Goal: Transaction & Acquisition: Book appointment/travel/reservation

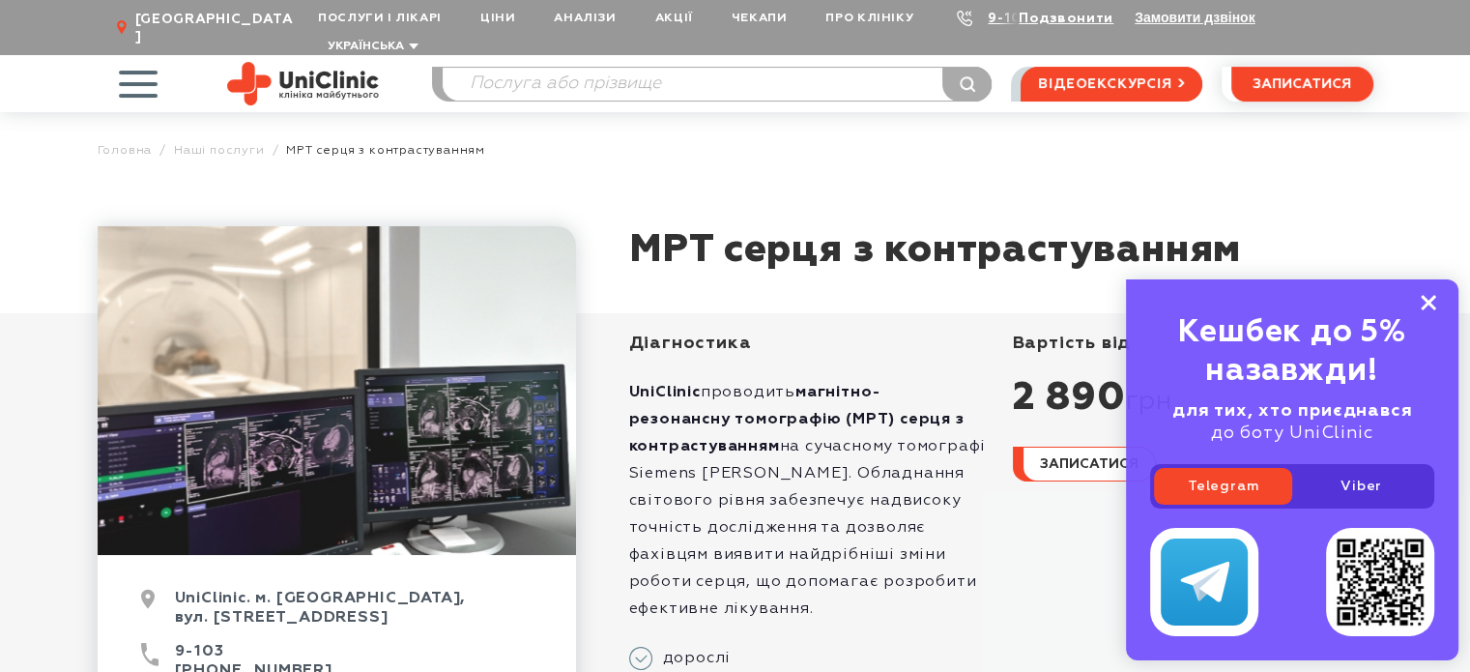
click at [1433, 295] on icon at bounding box center [1428, 303] width 15 height 16
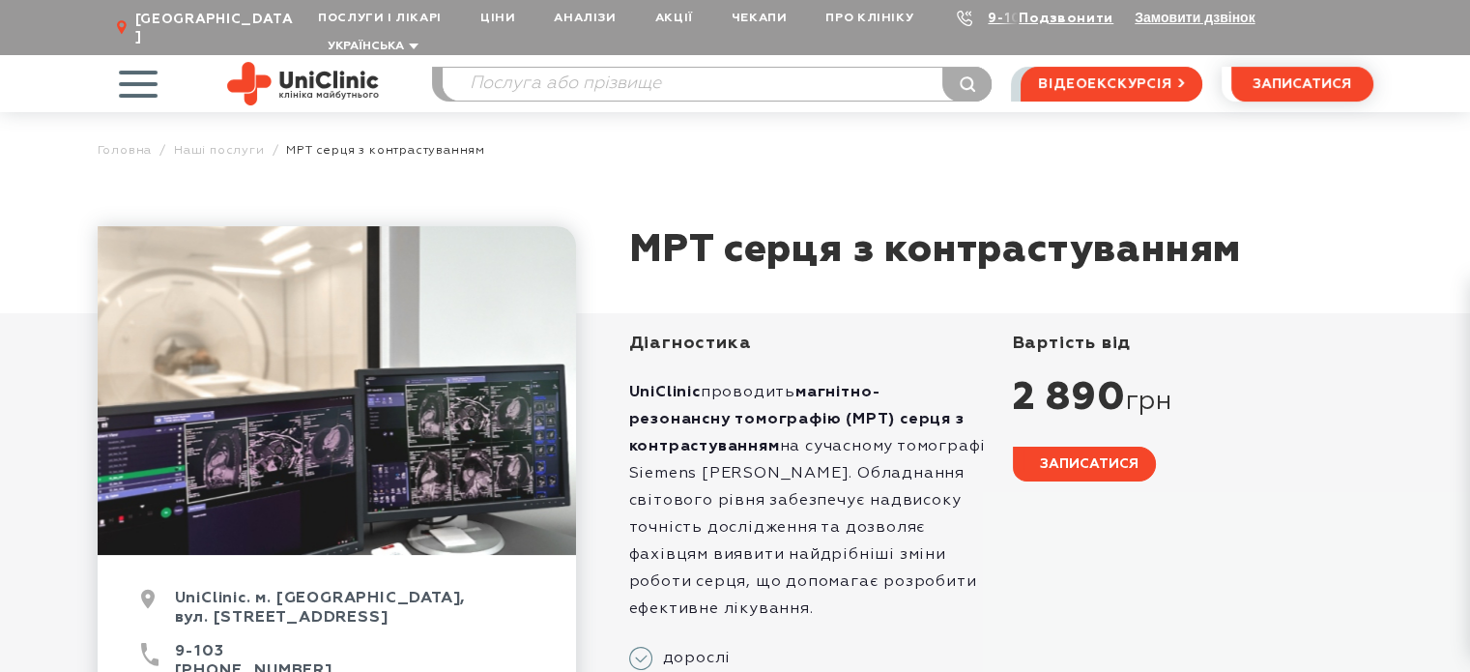
click at [1065, 457] on span "записатися" at bounding box center [1089, 464] width 99 height 14
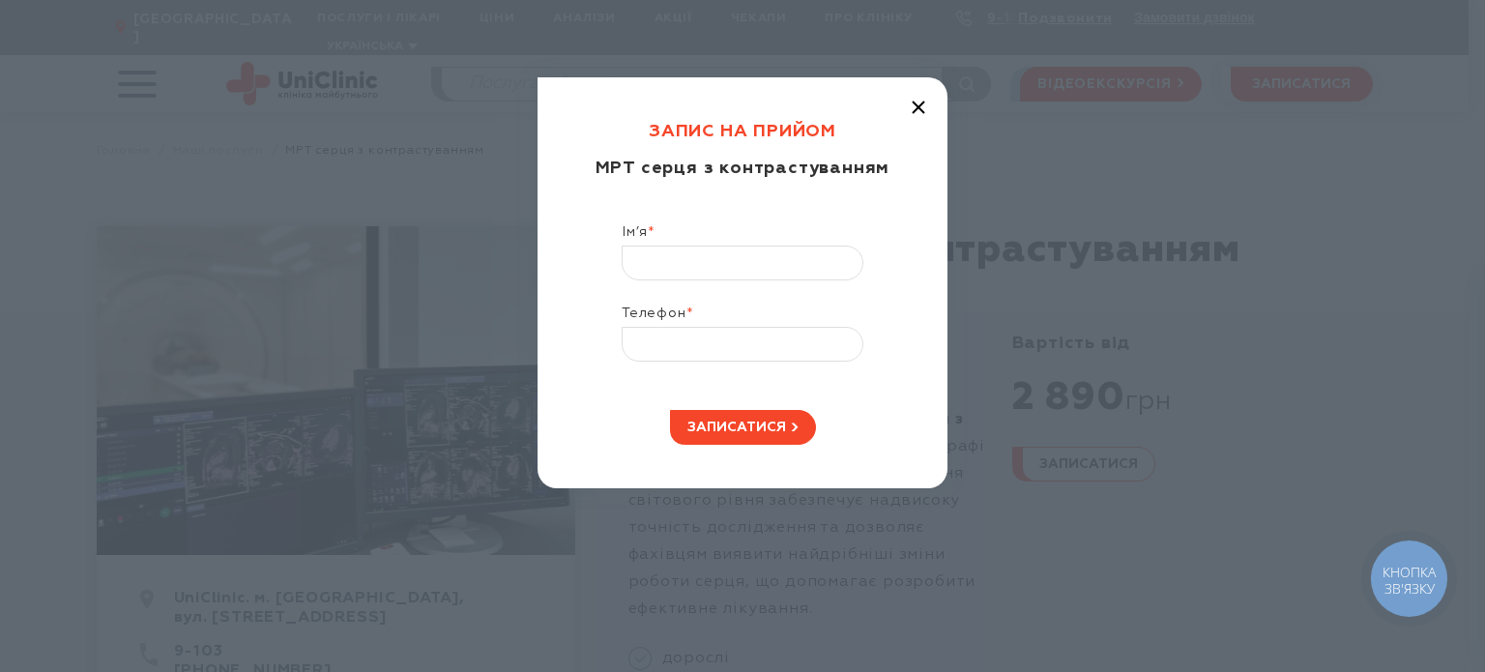
drag, startPoint x: 909, startPoint y: 107, endPoint x: 570, endPoint y: 50, distance: 343.1
click at [905, 107] on div "Запис на прийом МРТ серця з контрастуванням Ім’я * Телефон * записатися" at bounding box center [742, 282] width 410 height 411
click at [916, 106] on icon "button" at bounding box center [919, 108] width 14 height 14
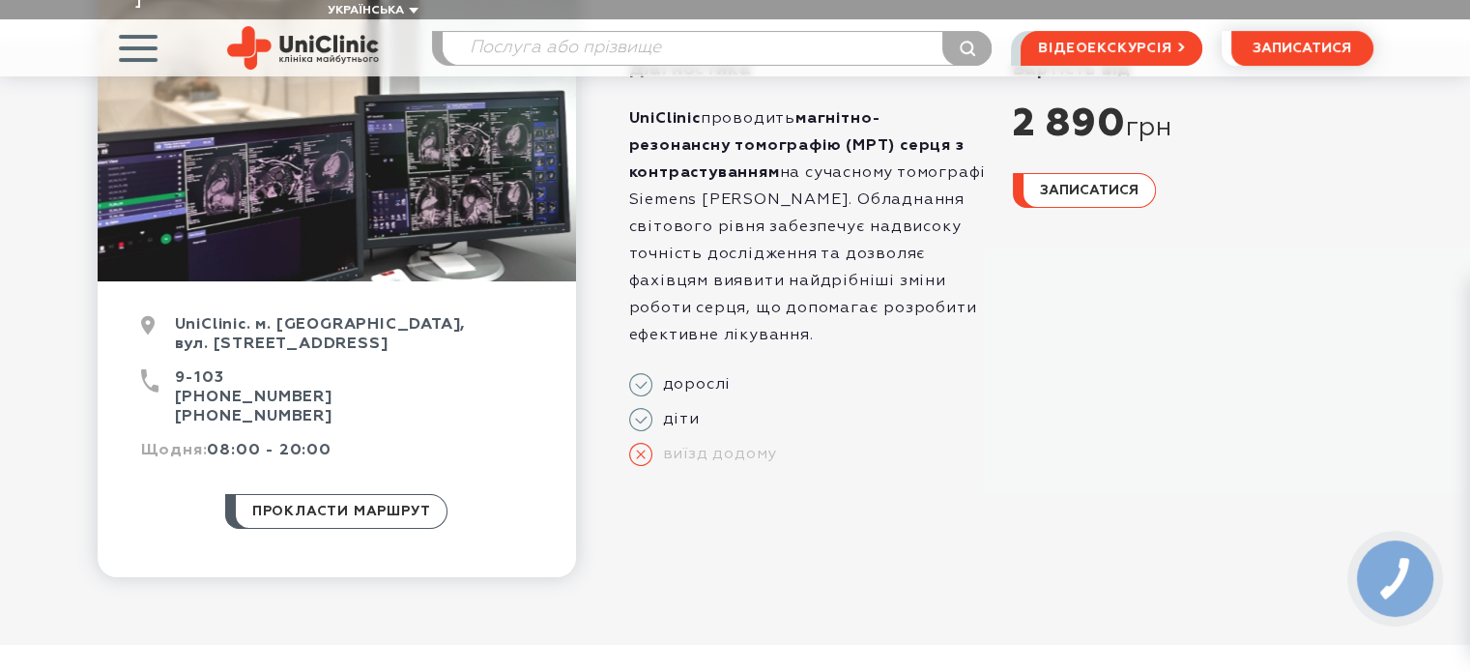
scroll to position [387, 0]
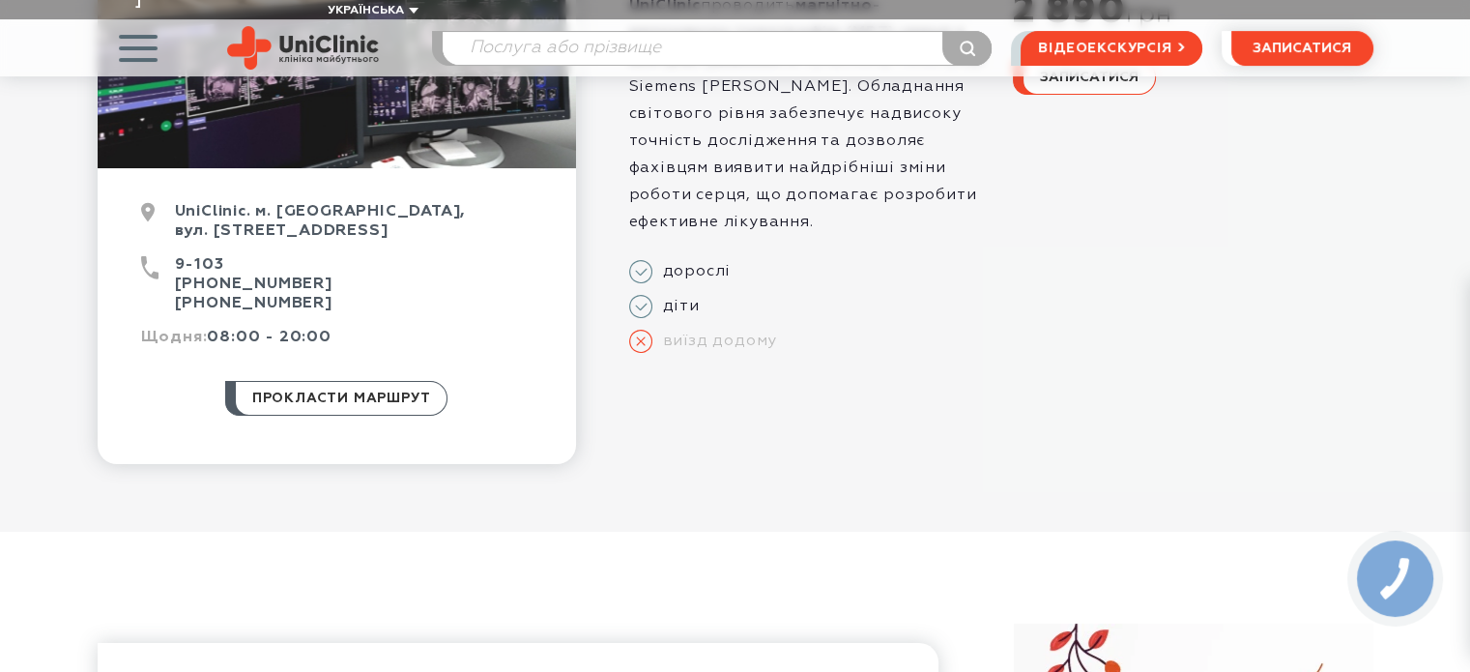
click at [645, 295] on icon at bounding box center [640, 306] width 23 height 23
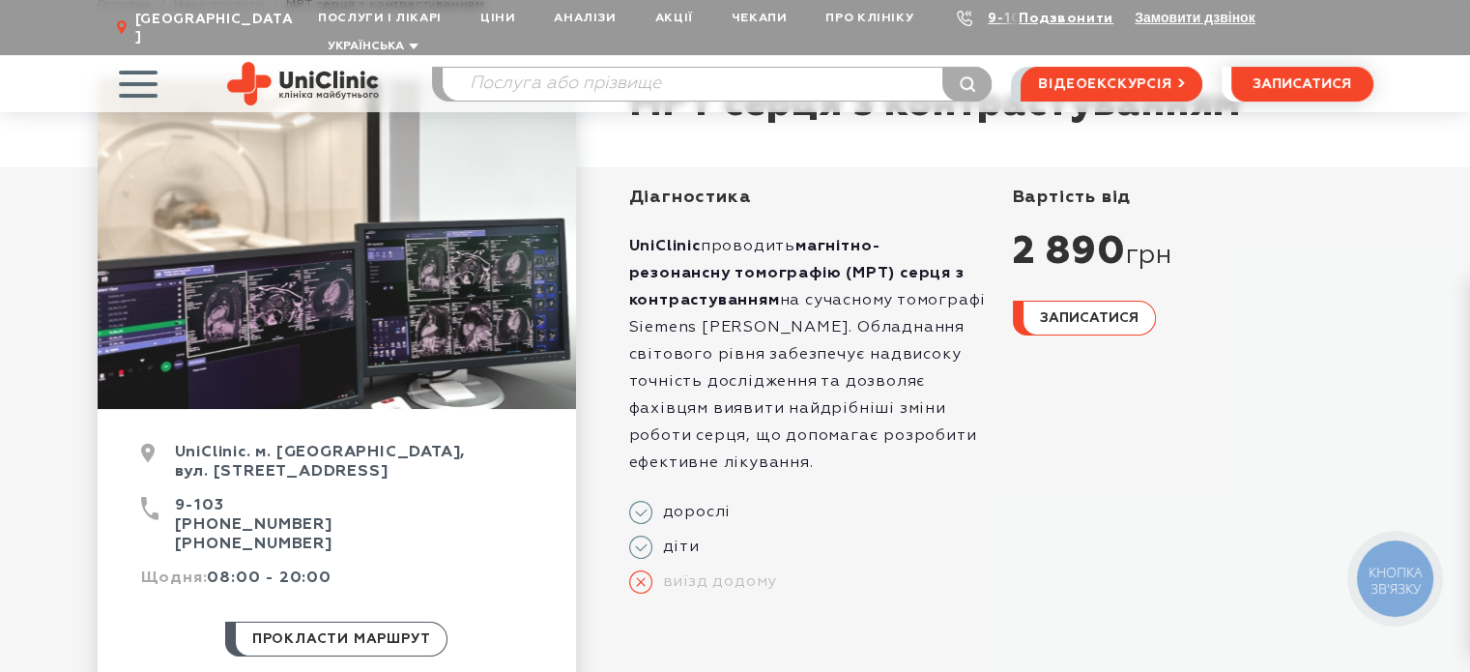
scroll to position [0, 0]
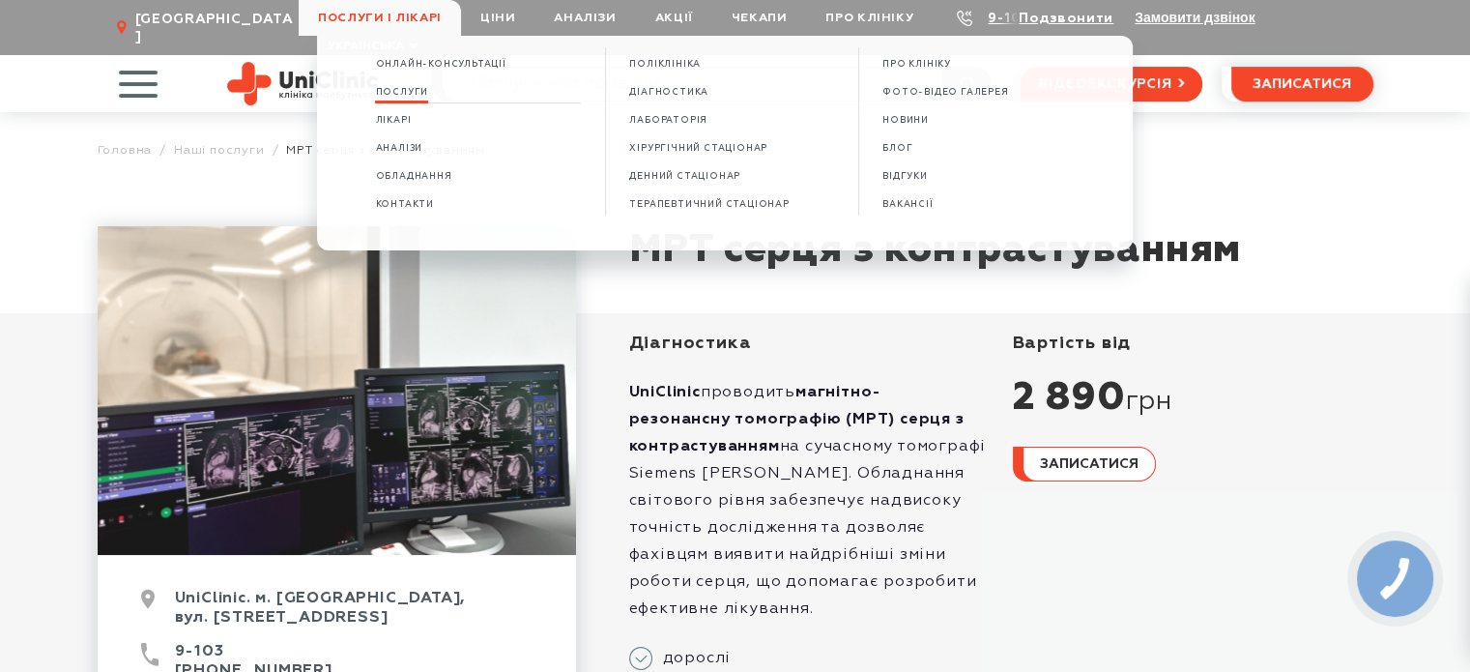
click at [400, 96] on span "Послуги" at bounding box center [401, 92] width 53 height 11
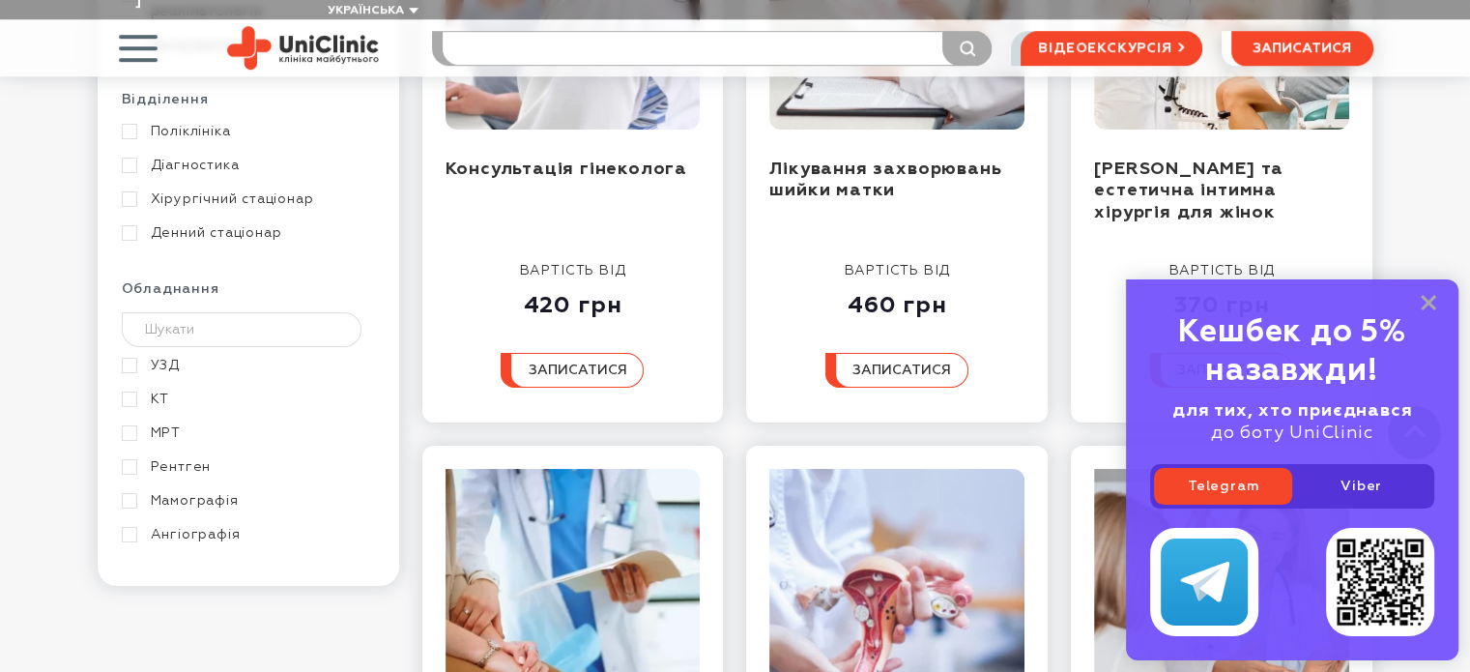
scroll to position [1160, 0]
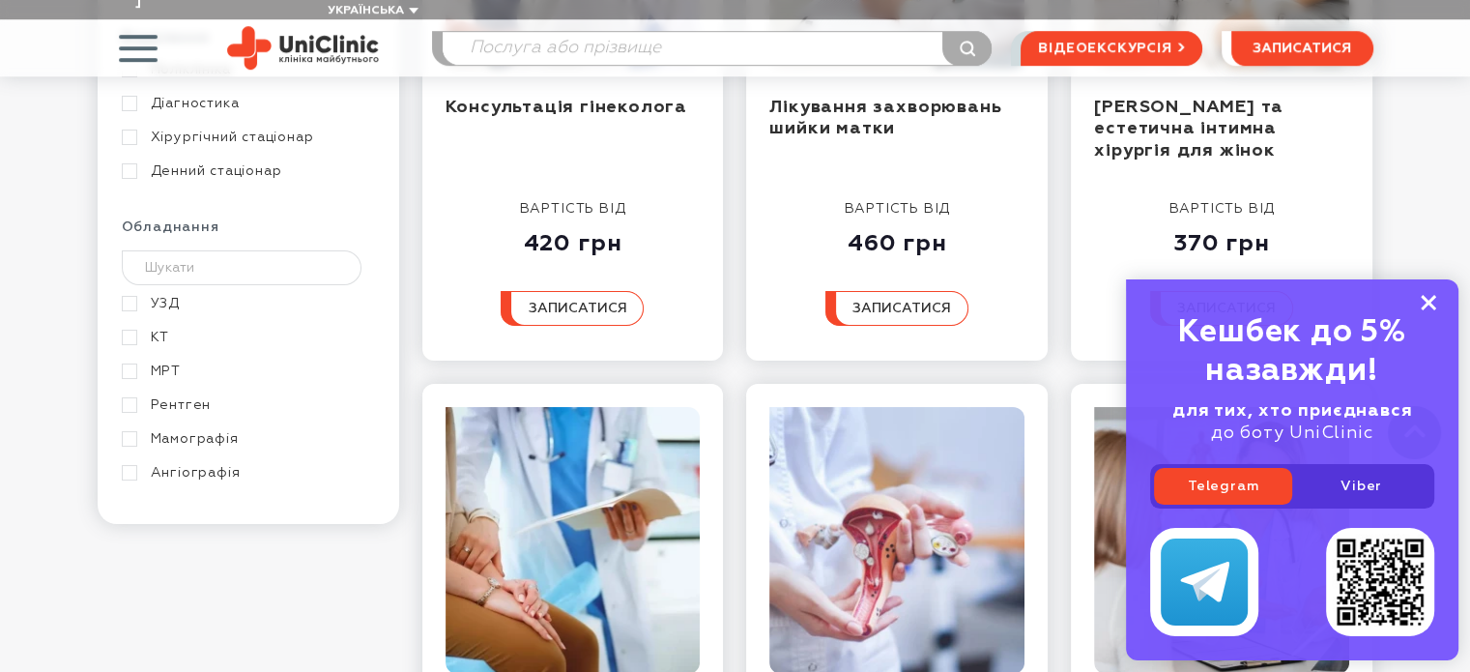
click at [1423, 299] on rect at bounding box center [1428, 302] width 15 height 15
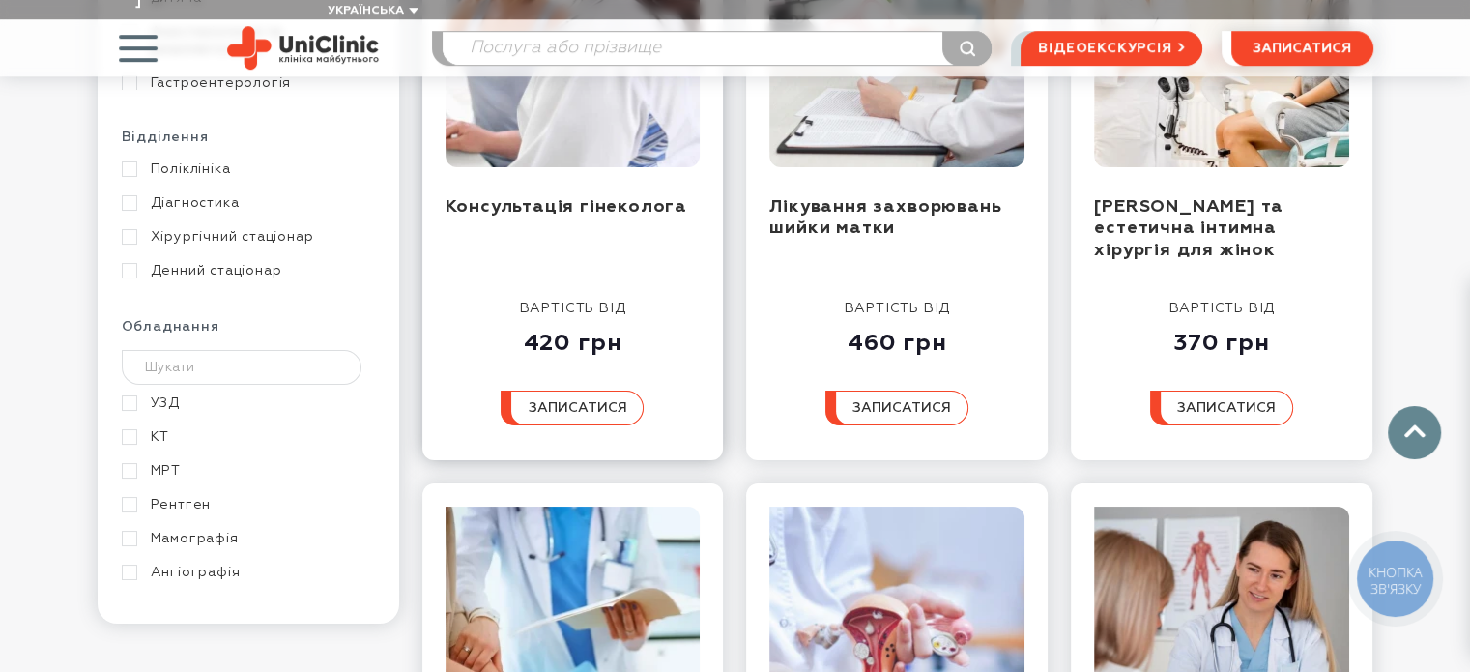
scroll to position [773, 0]
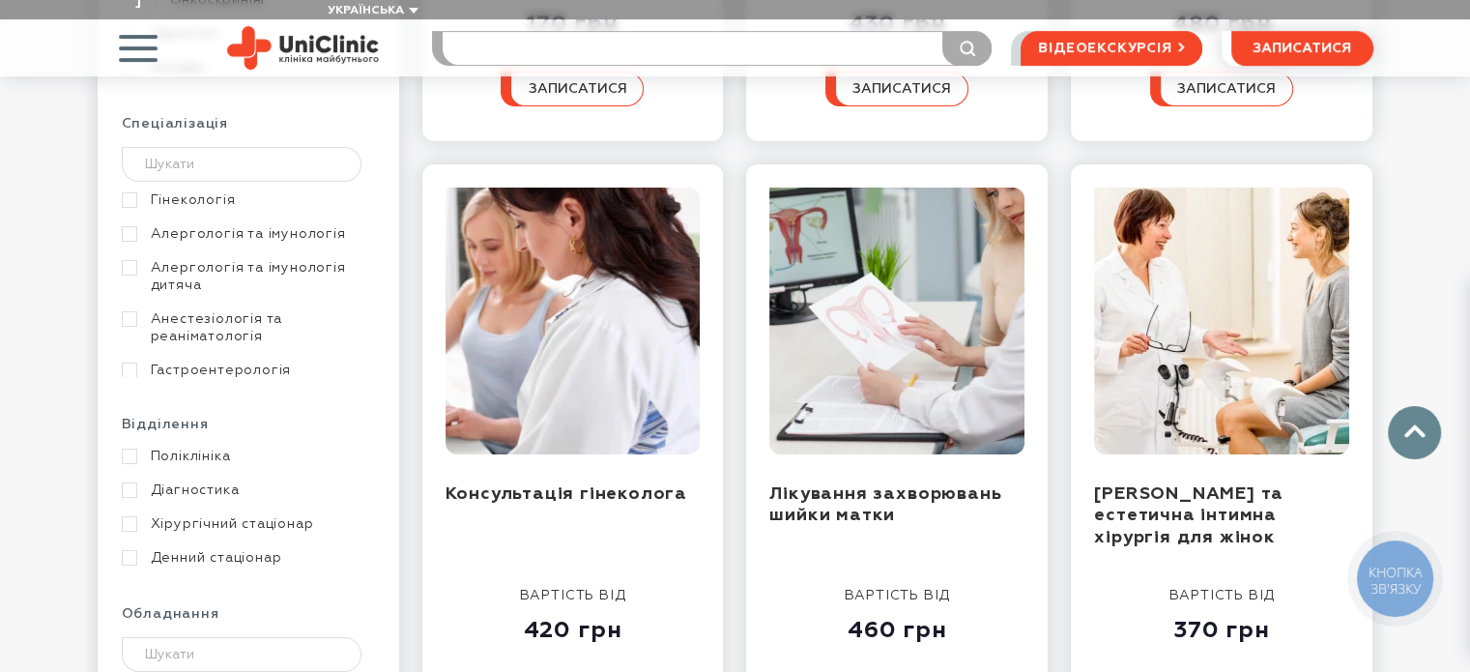
click at [552, 32] on input "search" at bounding box center [717, 48] width 549 height 33
type input "мрт сер"
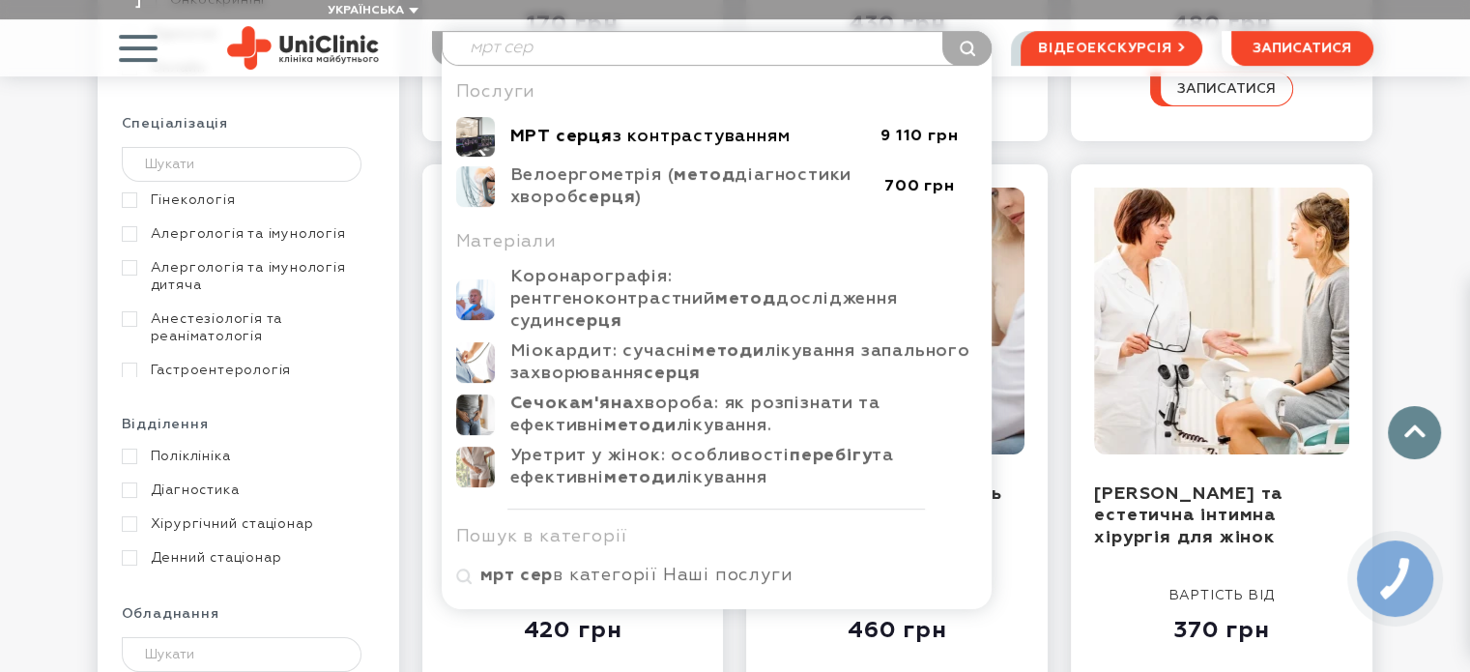
click at [594, 128] on b "МРТ серця" at bounding box center [561, 136] width 102 height 17
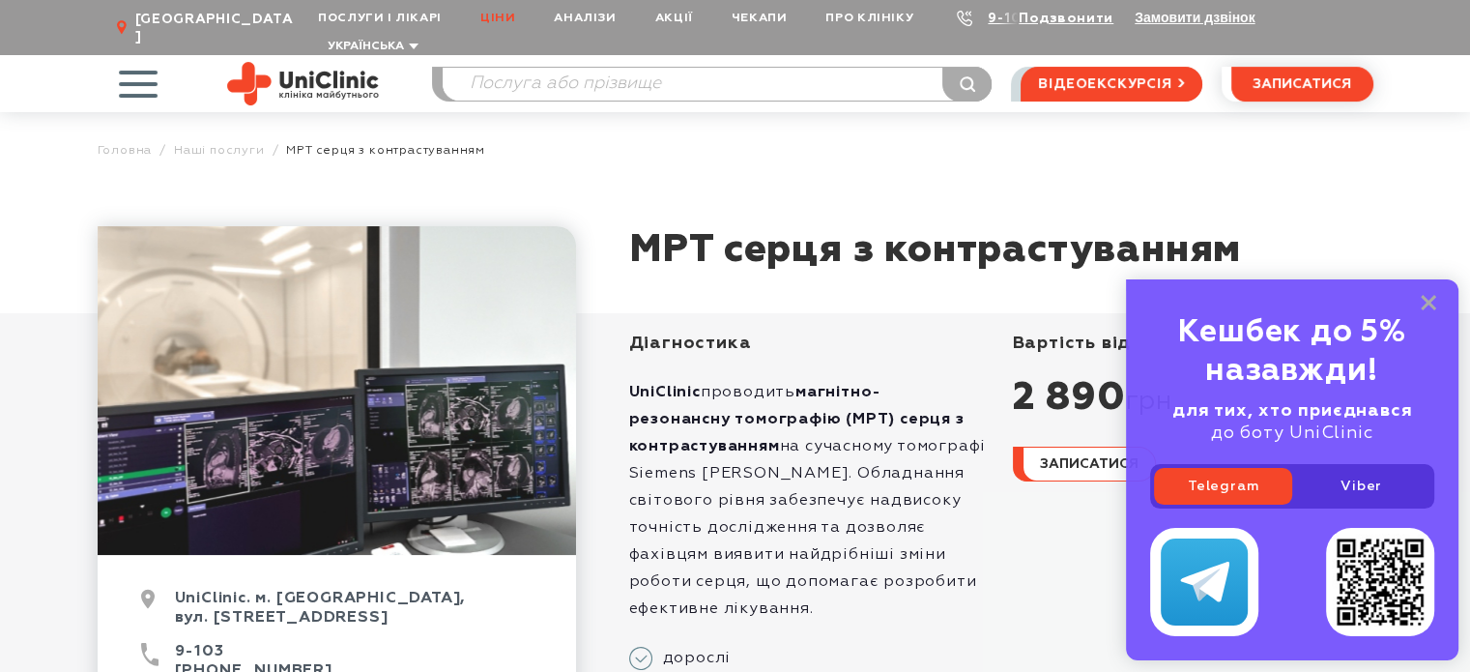
click at [502, 18] on link "Ціни" at bounding box center [497, 18] width 73 height 36
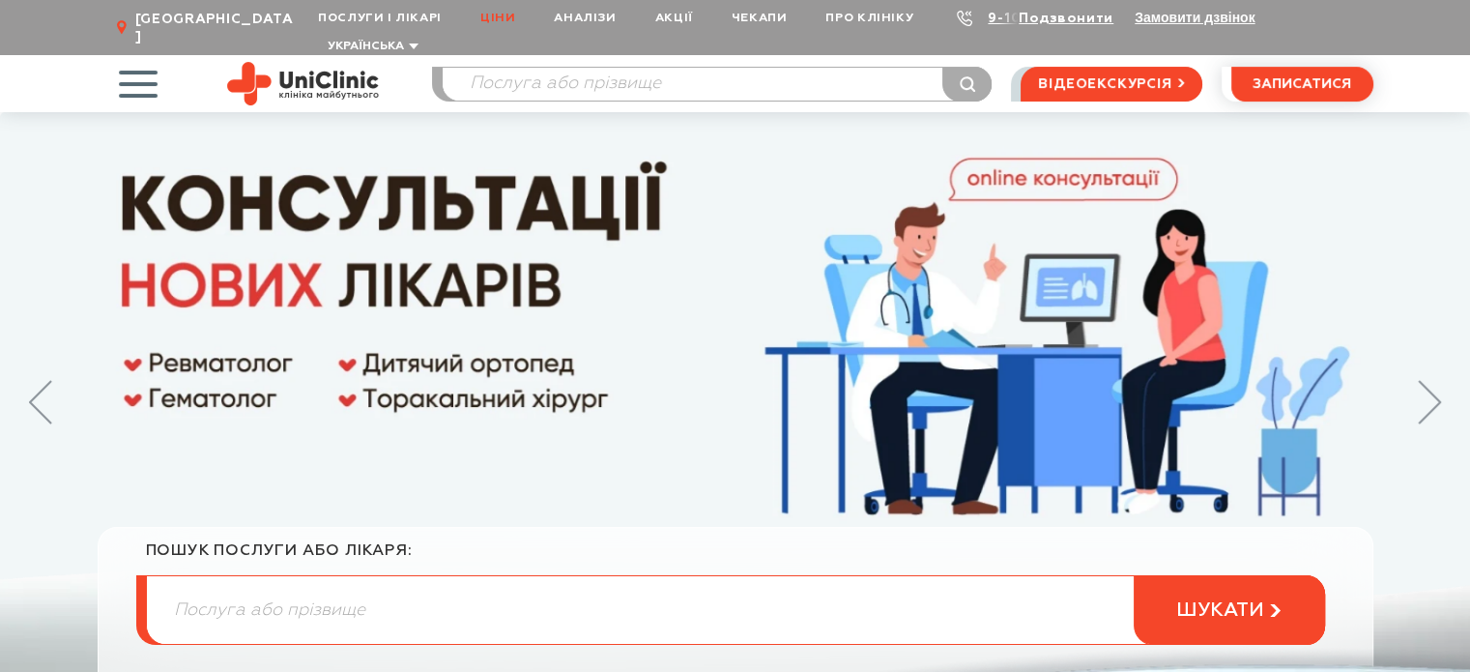
click at [500, 11] on link "Ціни" at bounding box center [497, 18] width 73 height 36
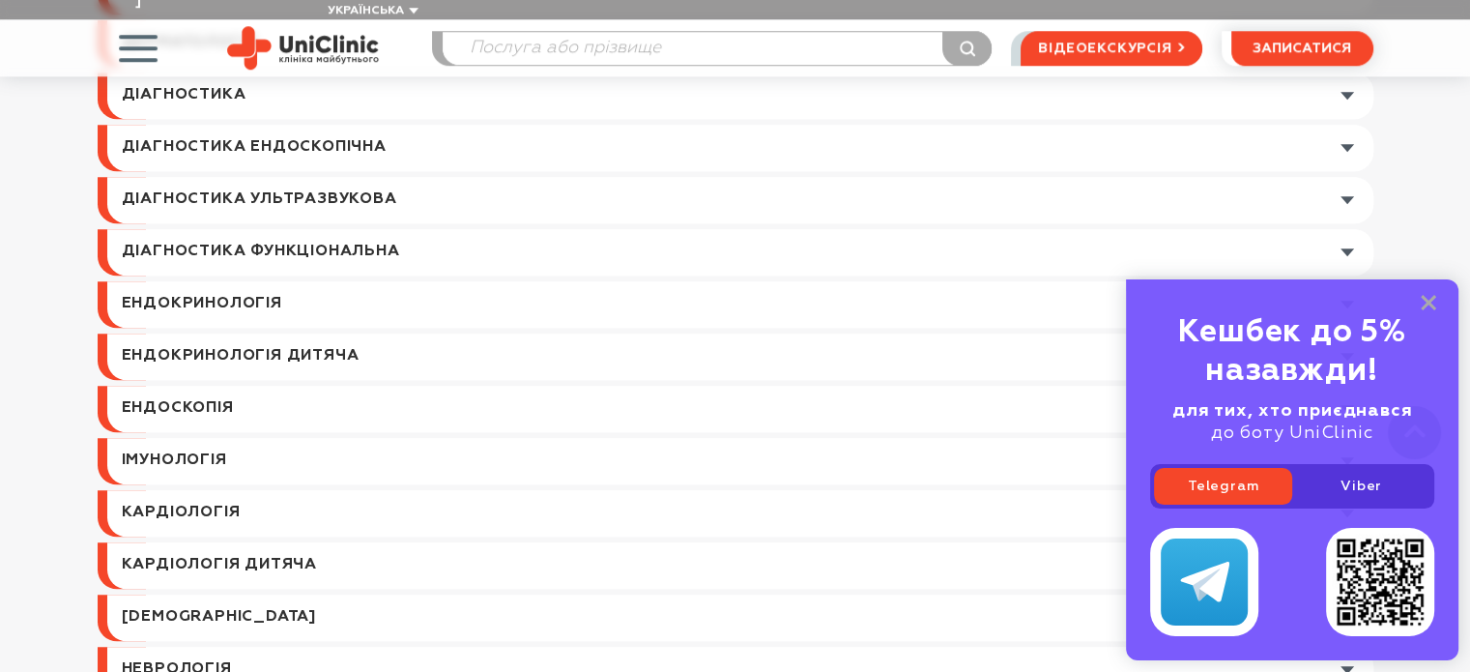
scroll to position [1450, 0]
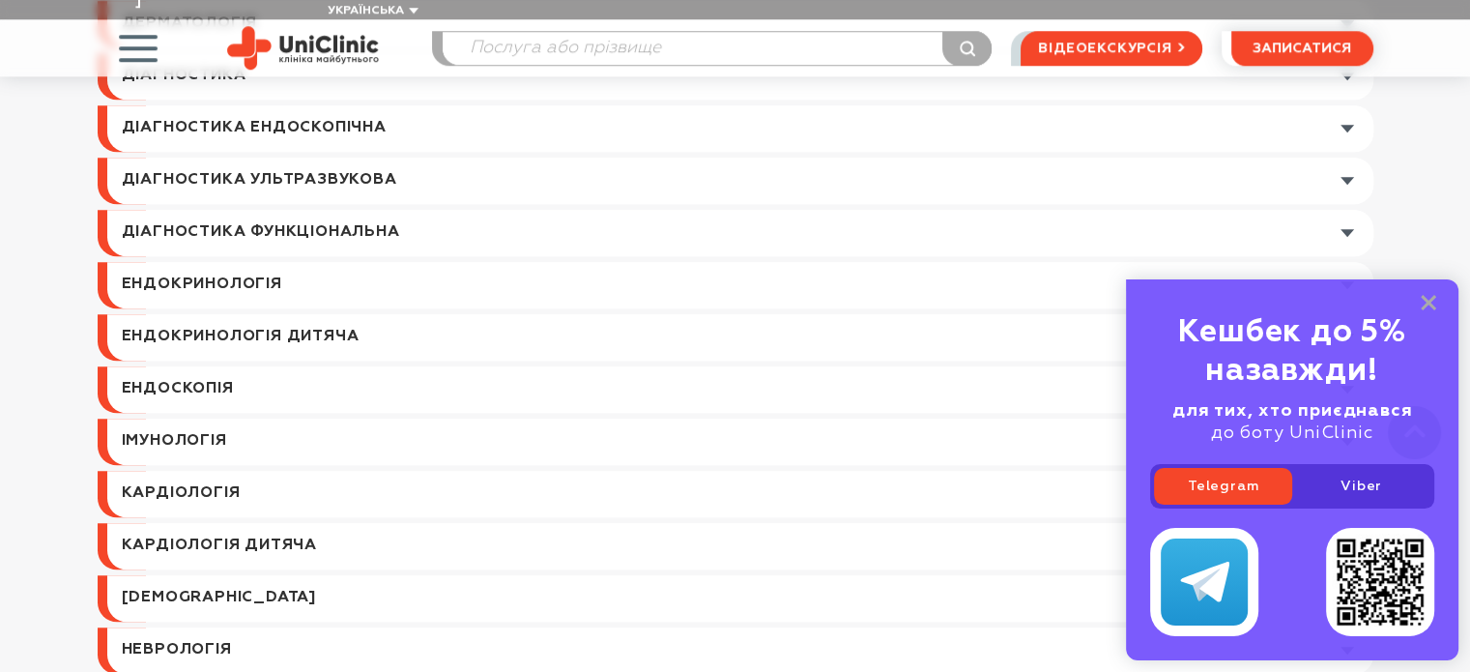
drag, startPoint x: 1433, startPoint y: 298, endPoint x: 1377, endPoint y: 229, distance: 88.6
click at [1431, 296] on icon at bounding box center [1428, 303] width 15 height 16
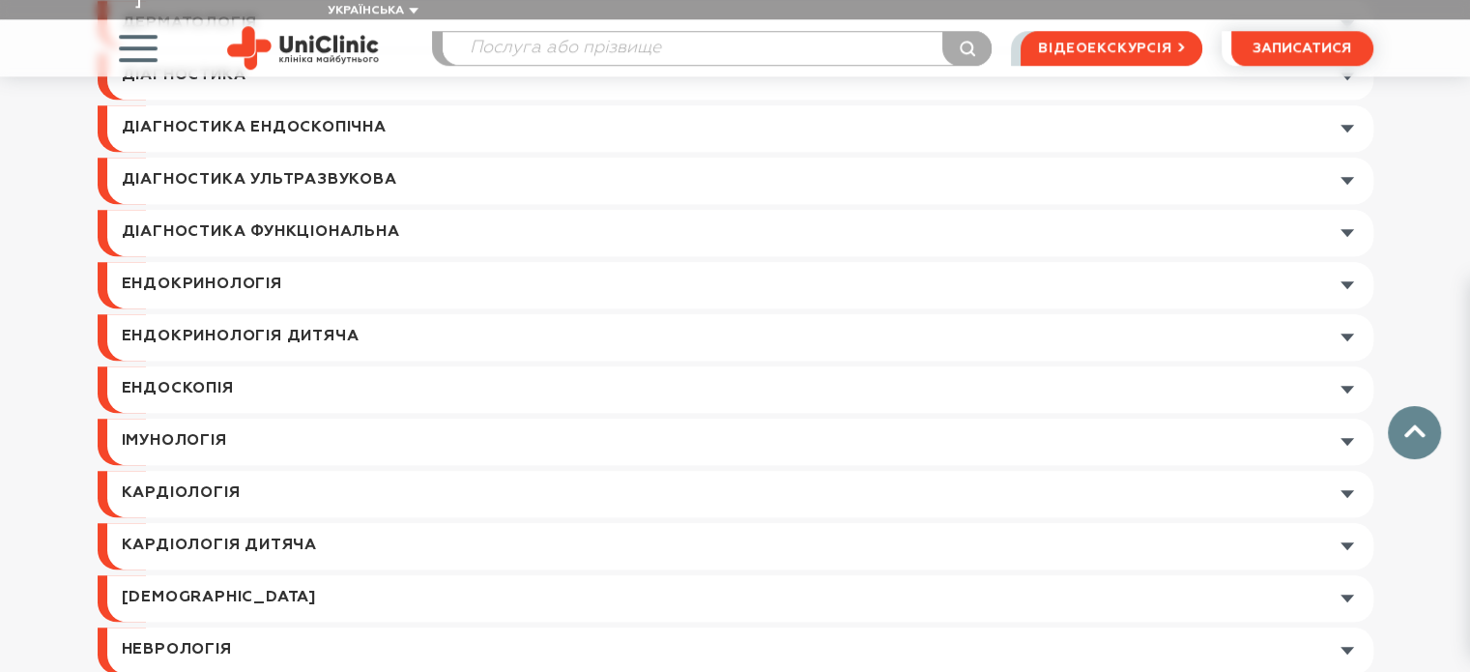
click at [1344, 212] on link at bounding box center [740, 233] width 1266 height 46
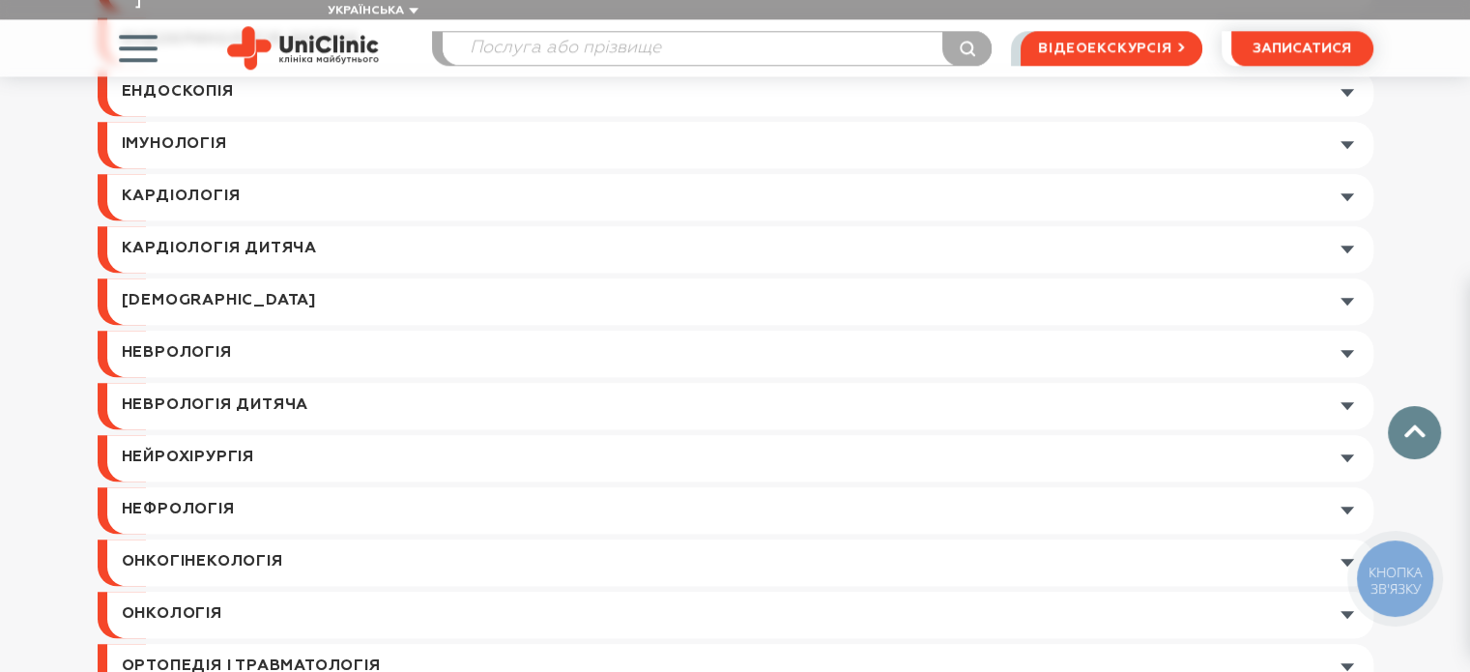
scroll to position [1933, 0]
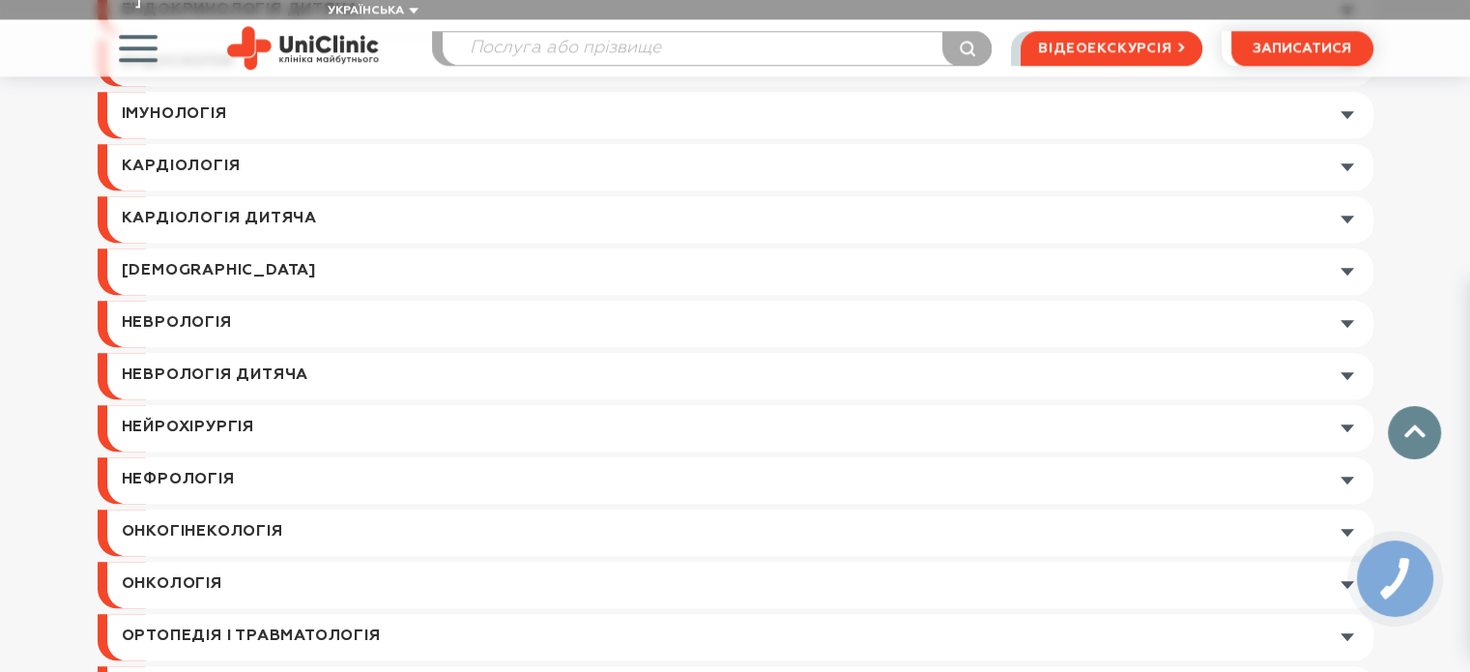
click at [1345, 201] on link at bounding box center [740, 219] width 1266 height 46
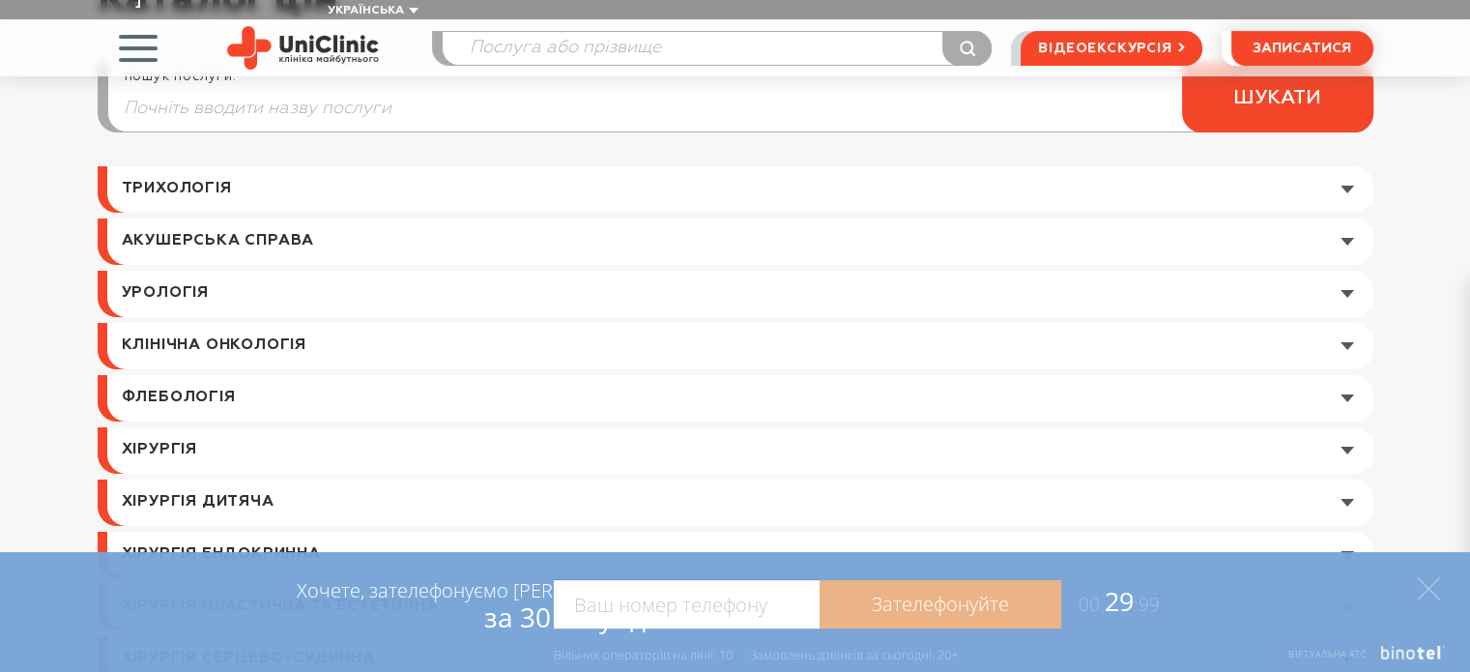
scroll to position [0, 0]
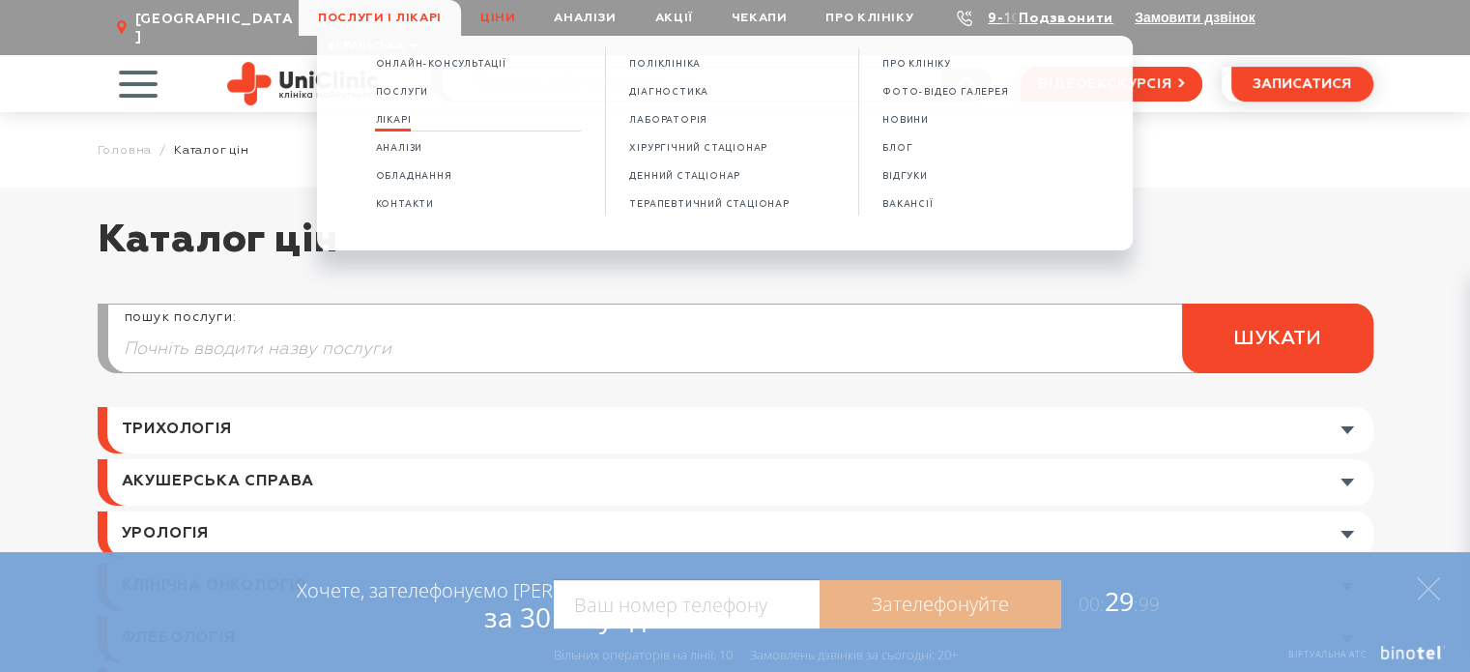
click at [410, 117] on span "Лікарі" at bounding box center [393, 120] width 36 height 11
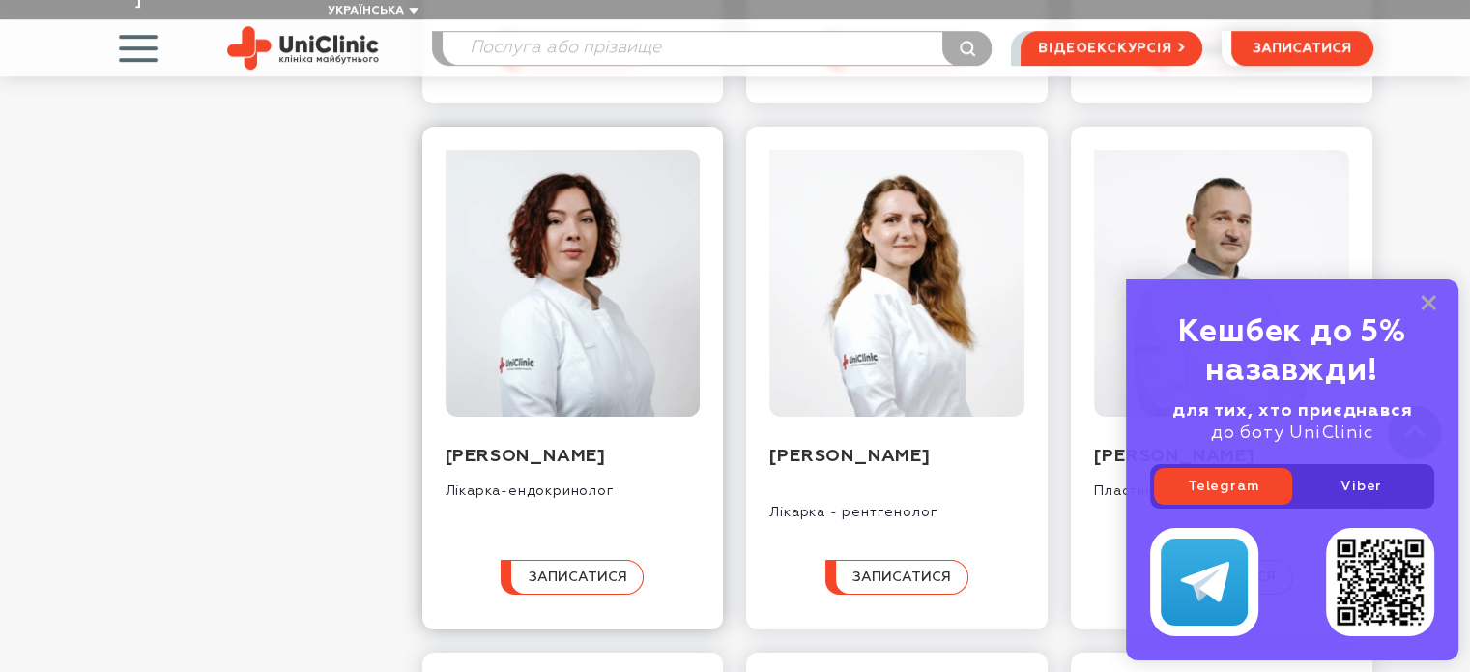
scroll to position [1353, 0]
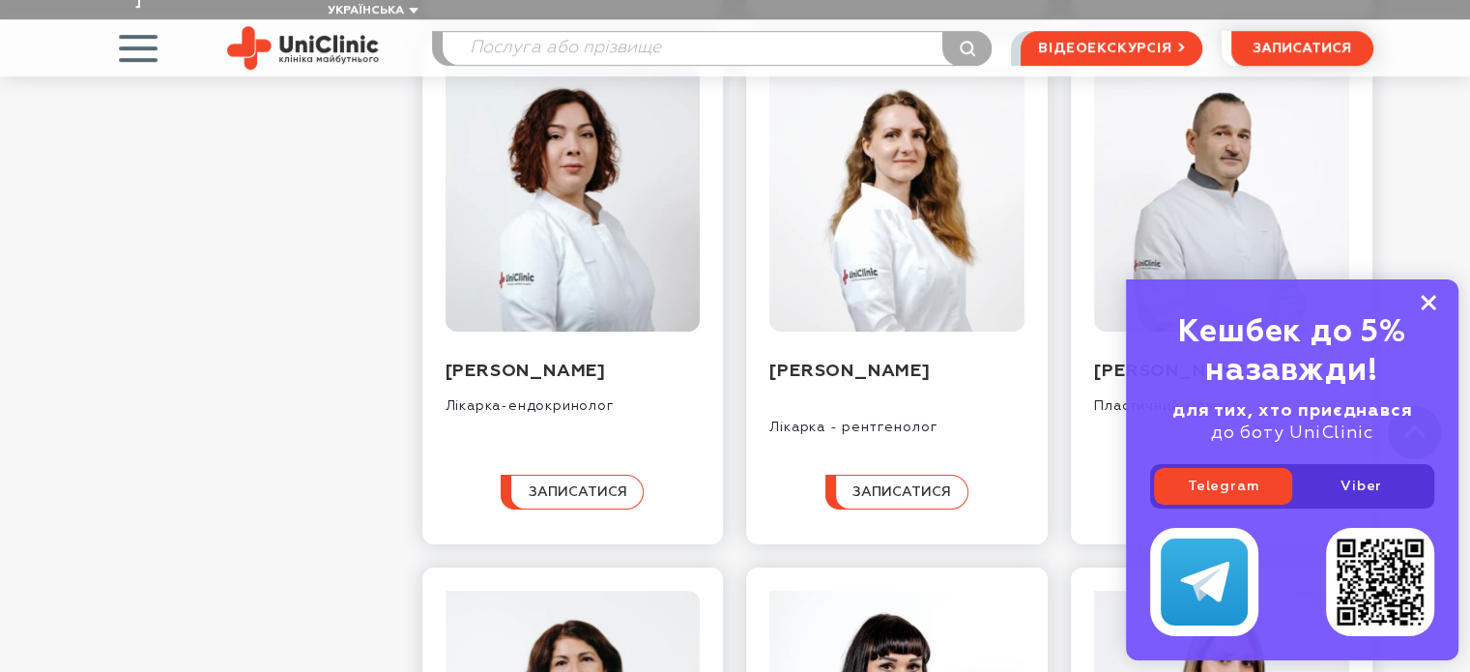
click at [1431, 300] on rect at bounding box center [1428, 302] width 15 height 15
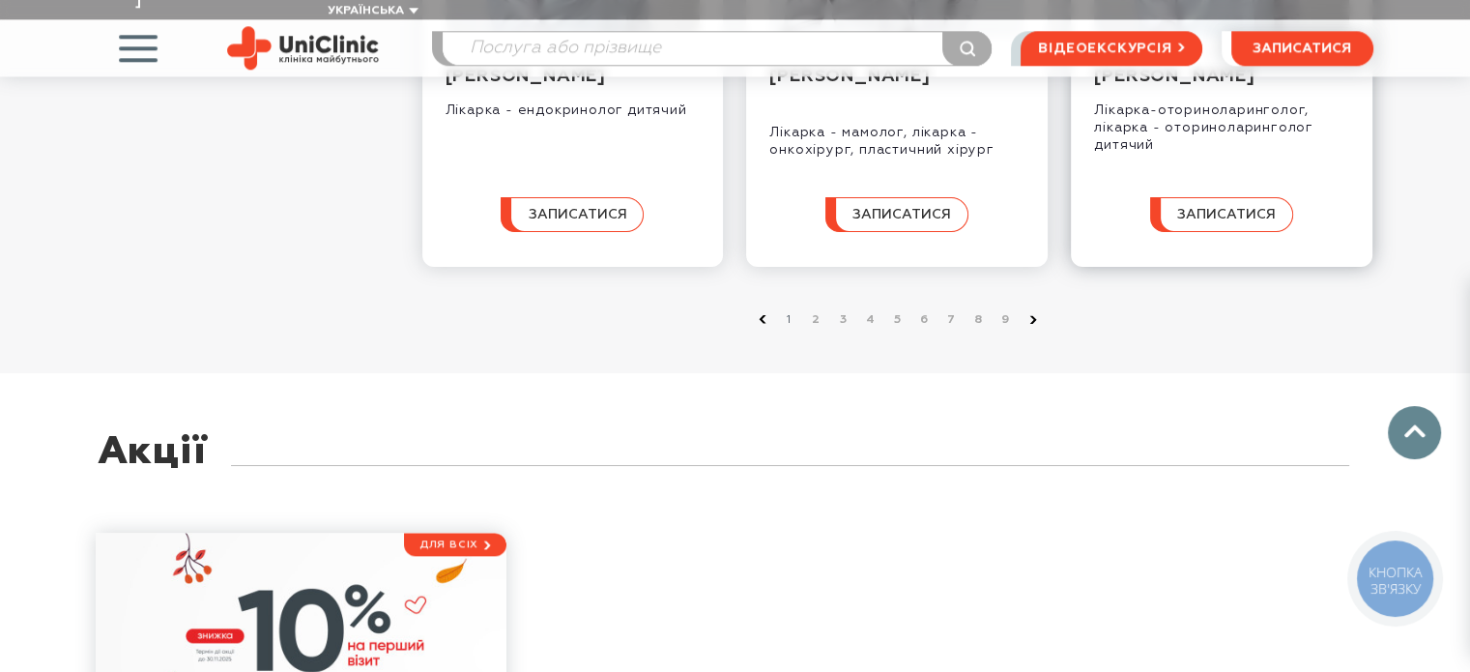
scroll to position [2223, 0]
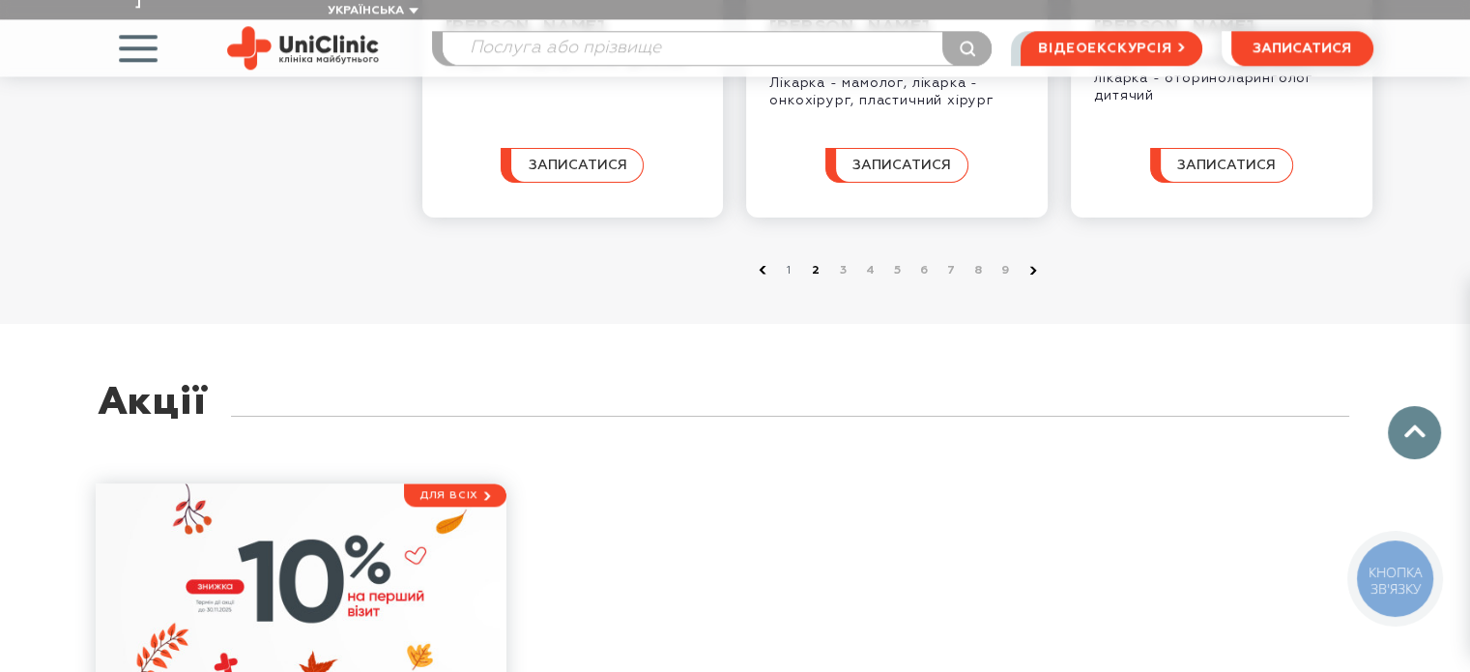
click at [818, 280] on link "2" at bounding box center [816, 270] width 19 height 19
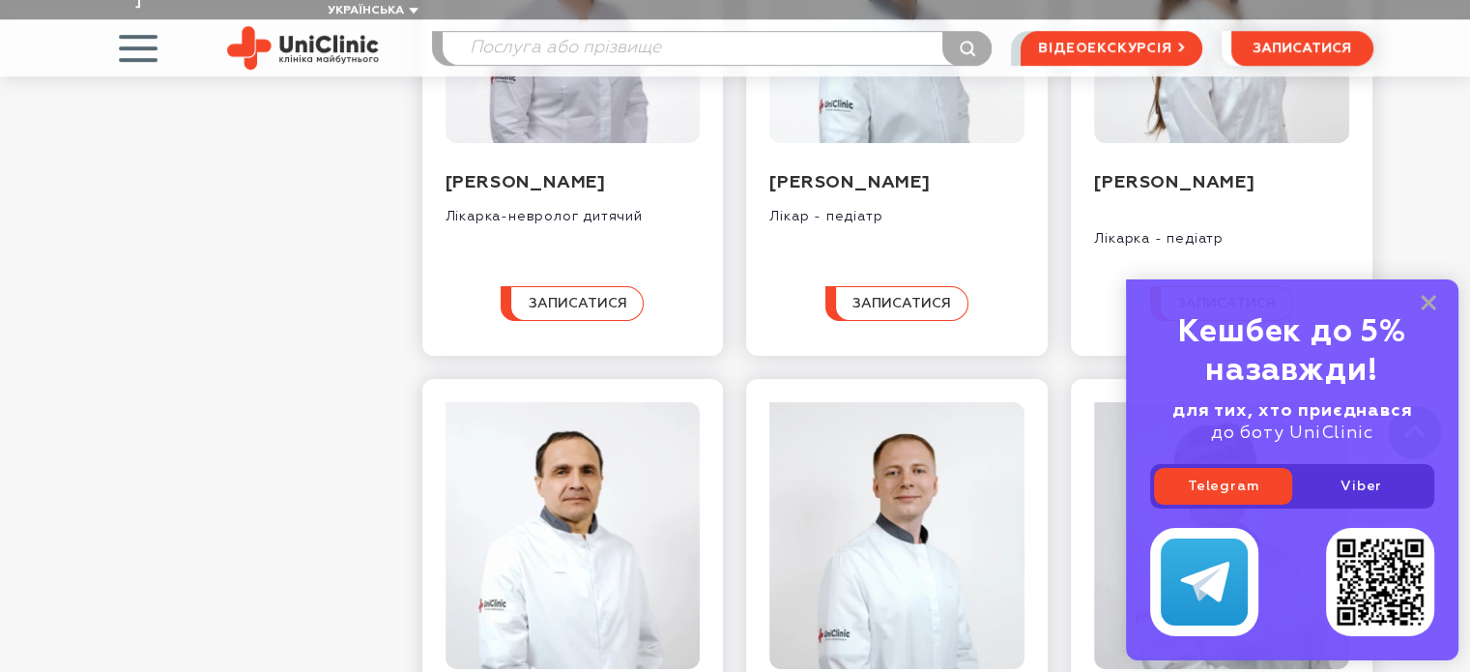
scroll to position [1063, 0]
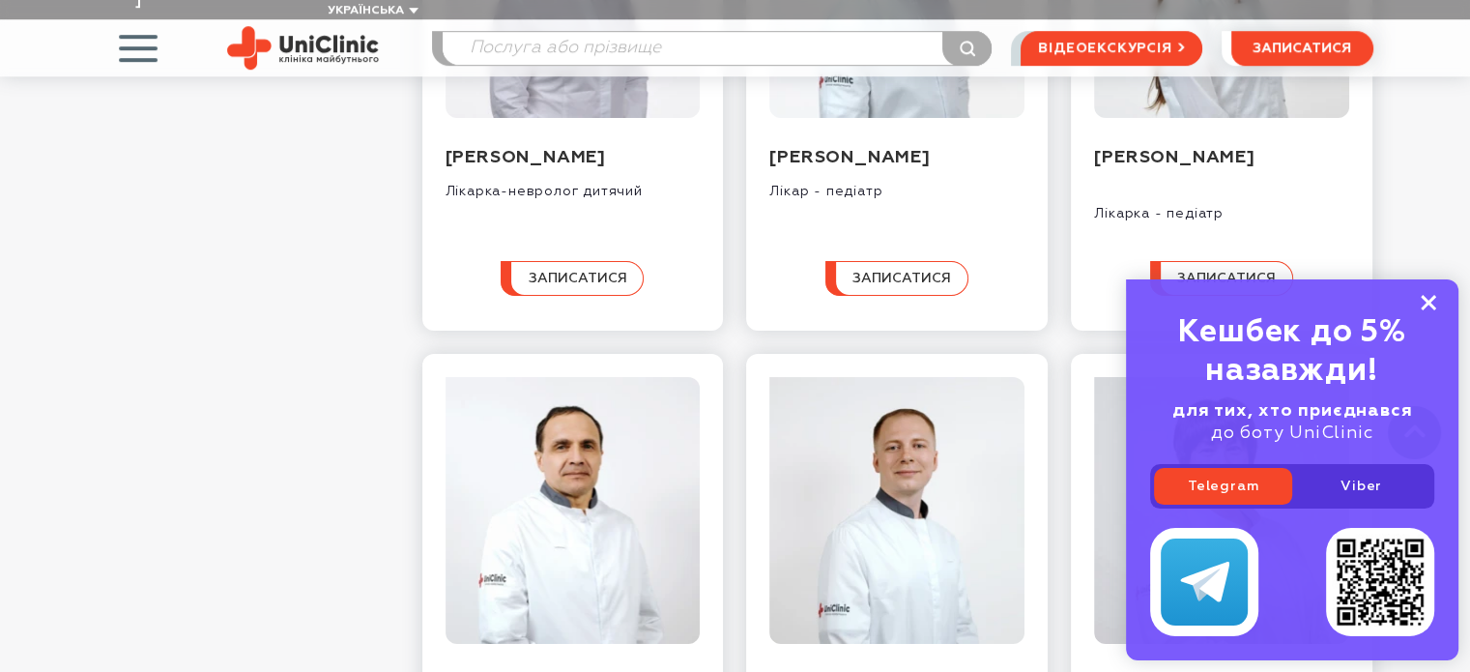
click at [1431, 295] on icon at bounding box center [1428, 303] width 15 height 16
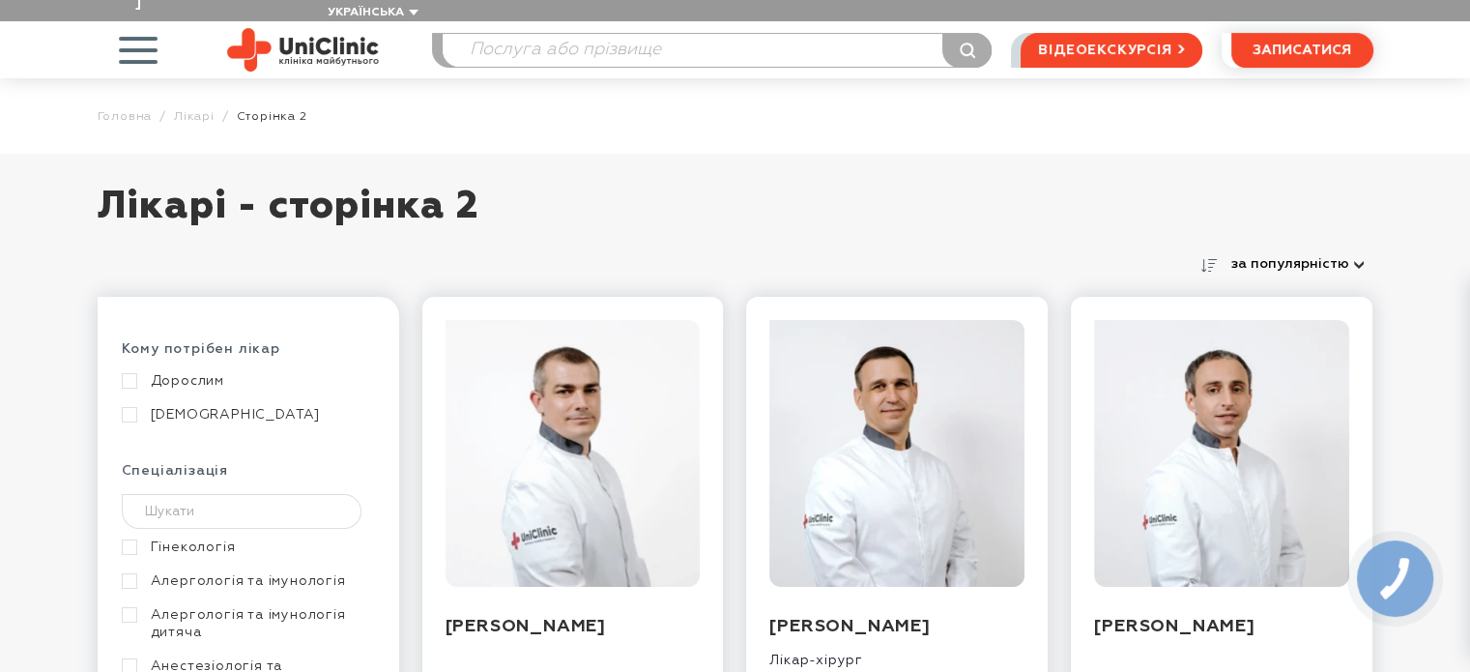
scroll to position [0, 0]
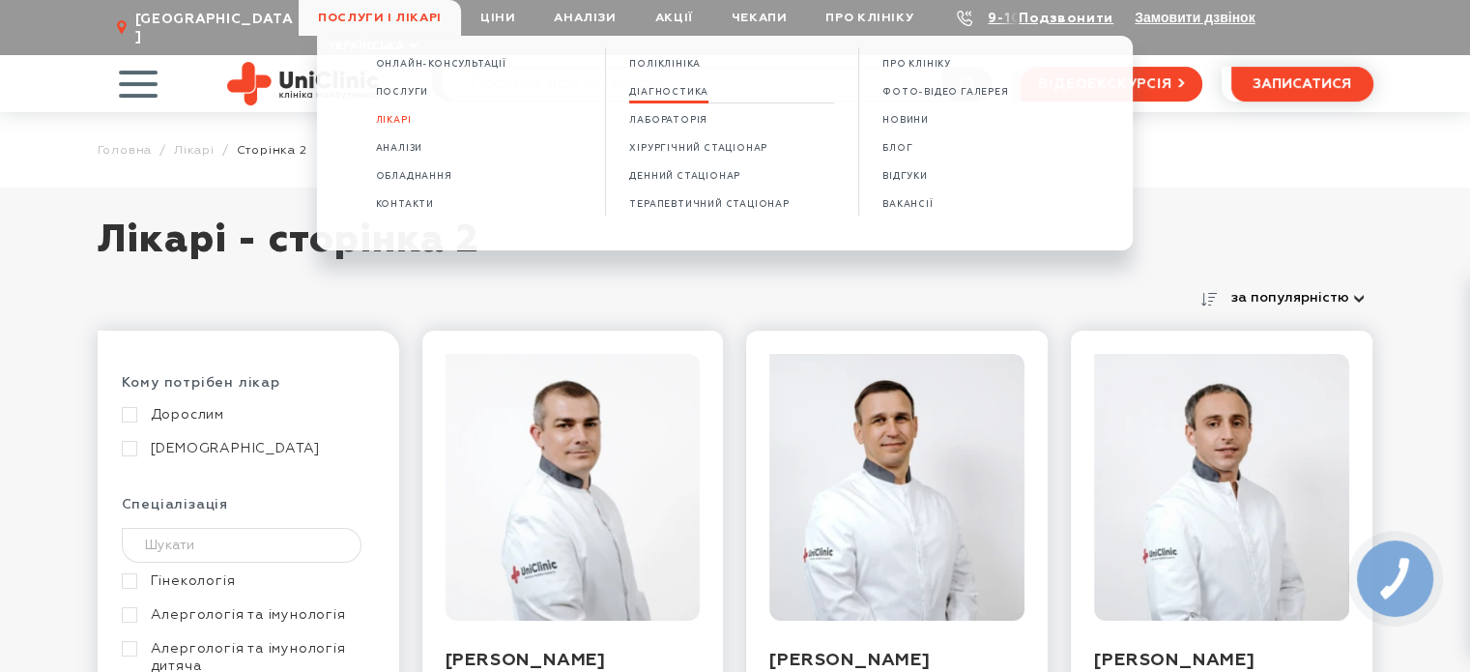
click at [678, 89] on span "Діагностика" at bounding box center [668, 92] width 79 height 11
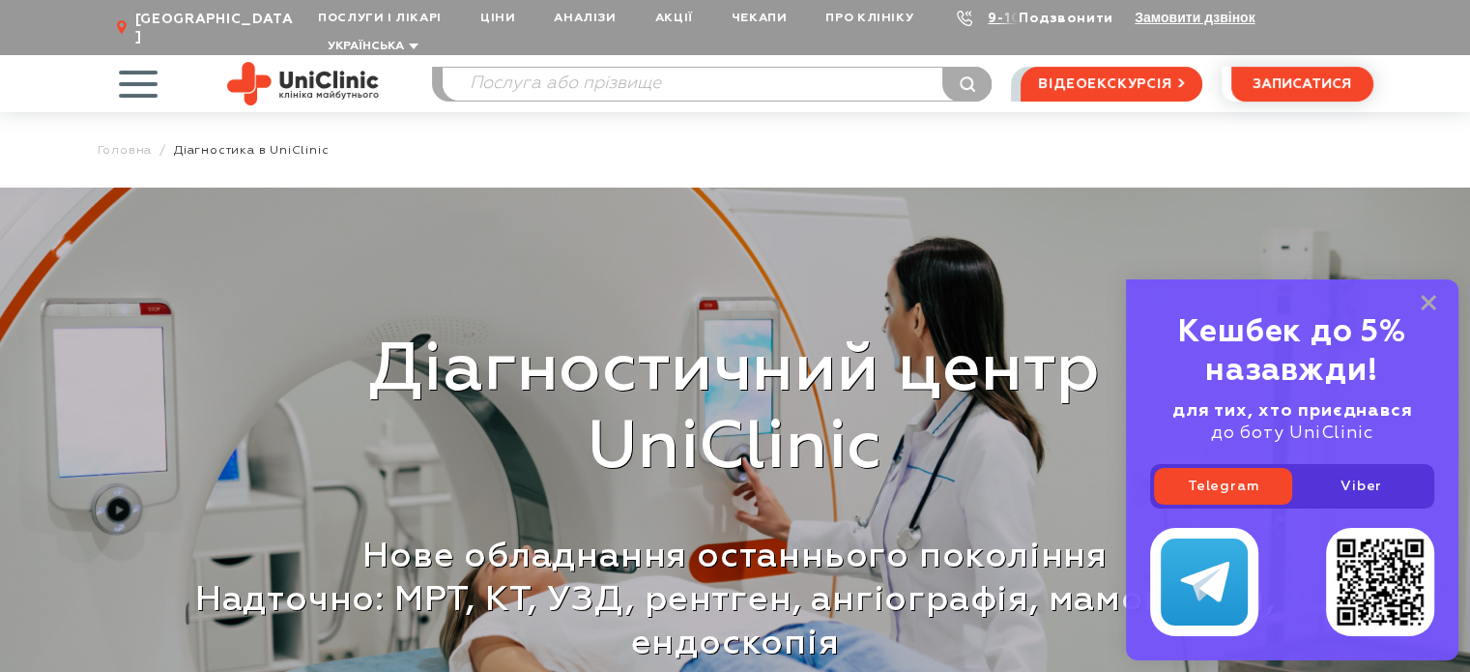
click at [1075, 12] on link "Подзвонити" at bounding box center [1066, 19] width 95 height 14
click at [129, 72] on span "button" at bounding box center [138, 83] width 80 height 80
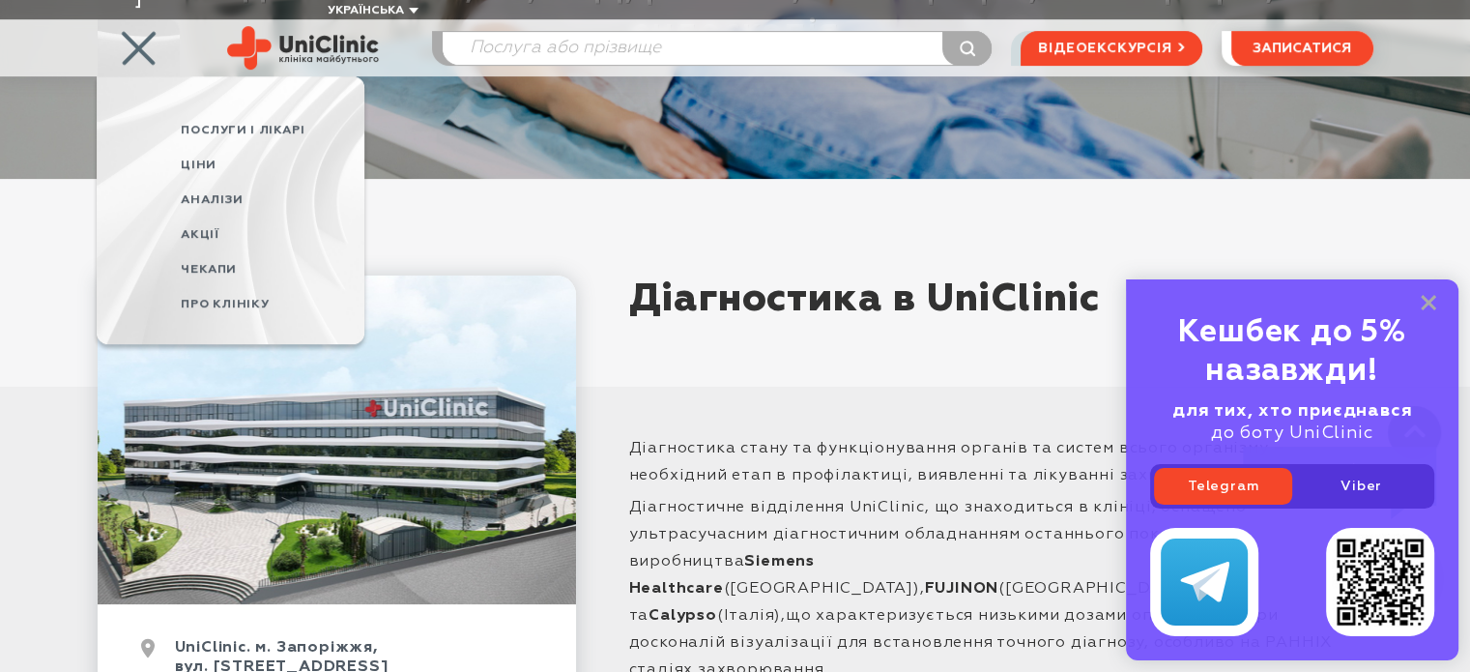
scroll to position [870, 0]
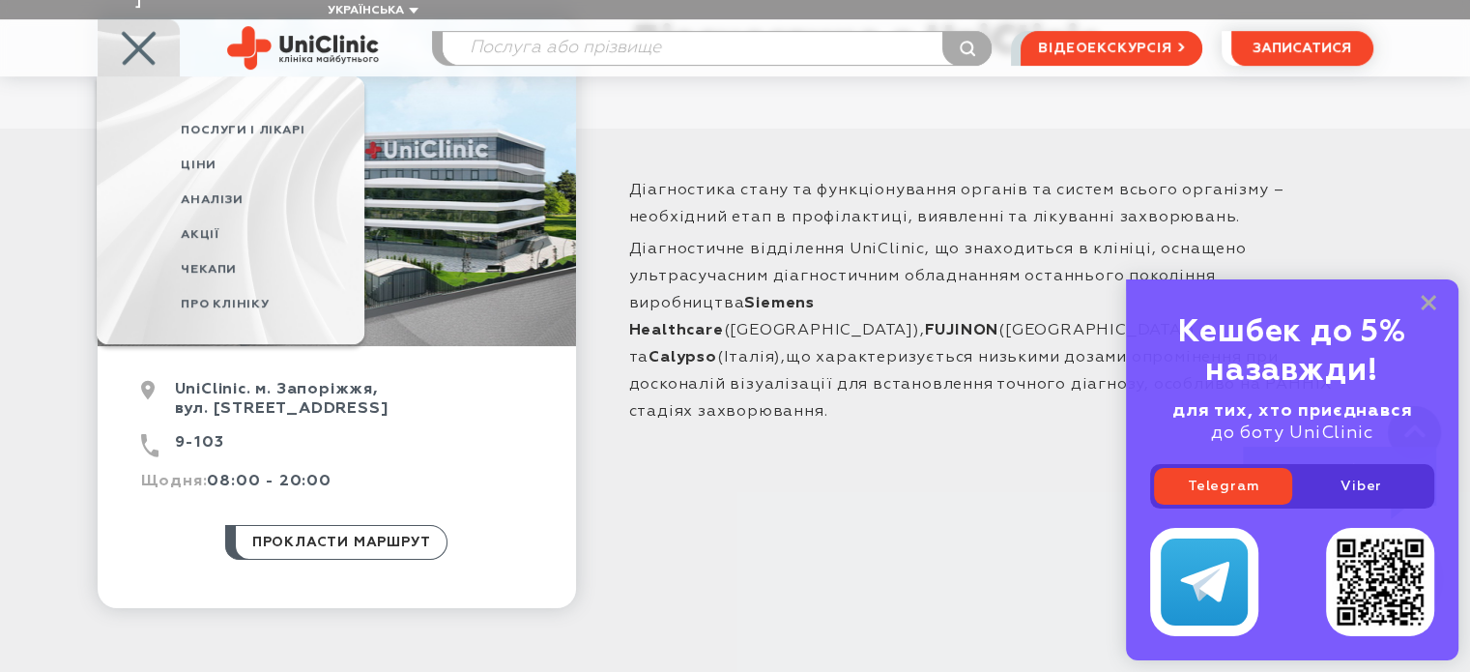
drag, startPoint x: 1433, startPoint y: 301, endPoint x: 1239, endPoint y: 317, distance: 195.0
click at [1432, 301] on icon at bounding box center [1428, 303] width 15 height 16
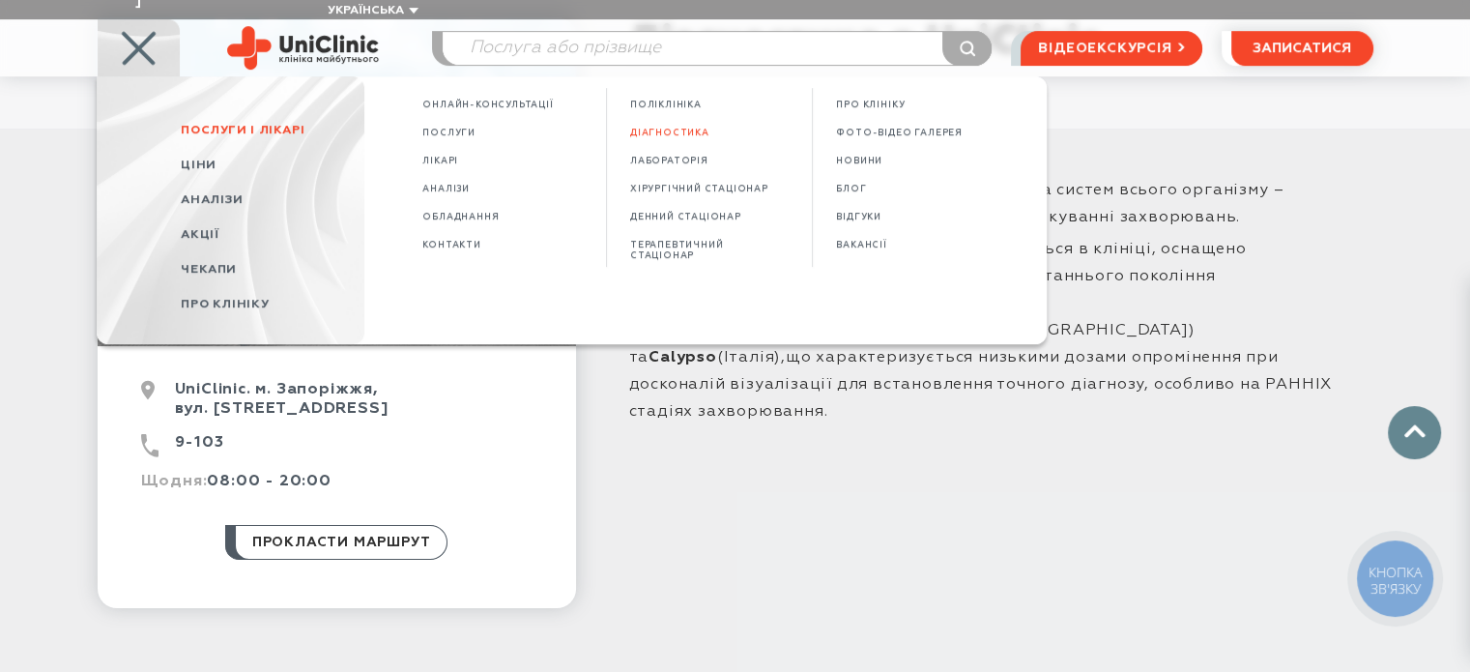
click at [223, 124] on span "Послуги і лікарі" at bounding box center [243, 130] width 124 height 13
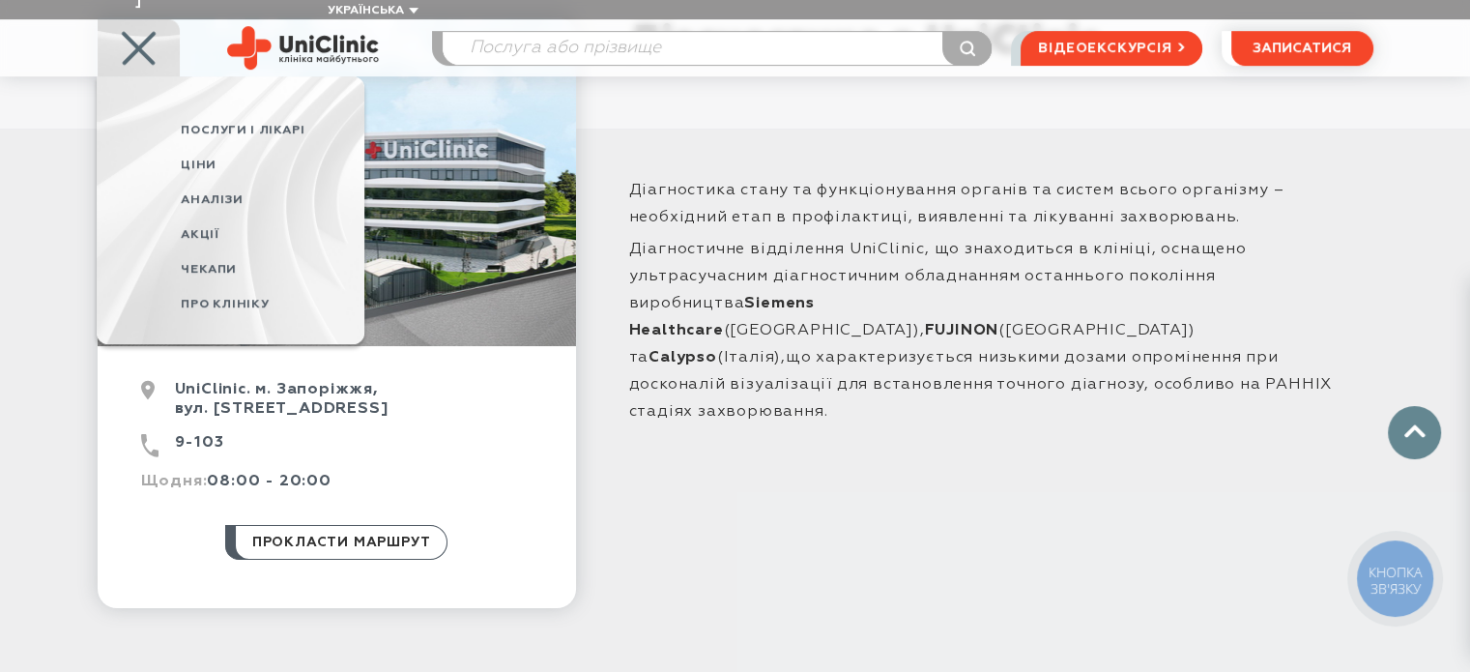
click at [223, 124] on span "Послуги і лікарі" at bounding box center [243, 130] width 124 height 13
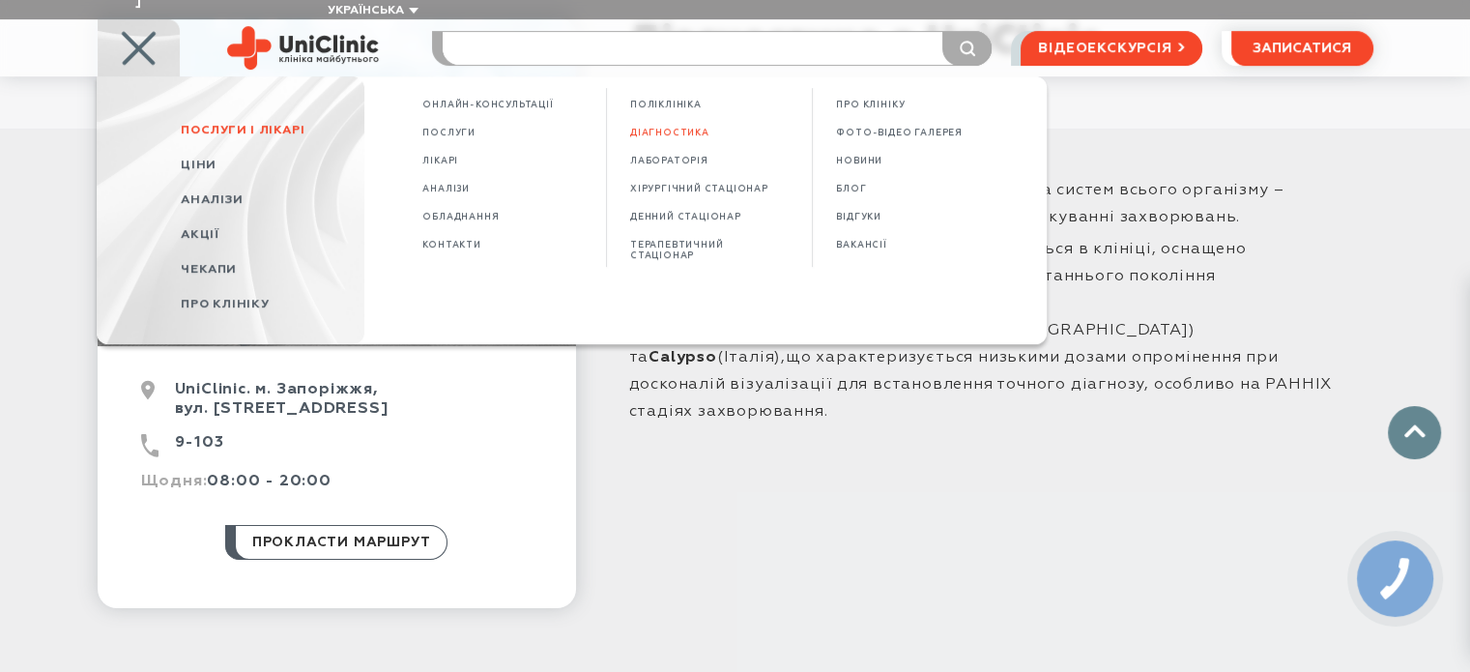
click at [584, 32] on input "search" at bounding box center [717, 48] width 549 height 33
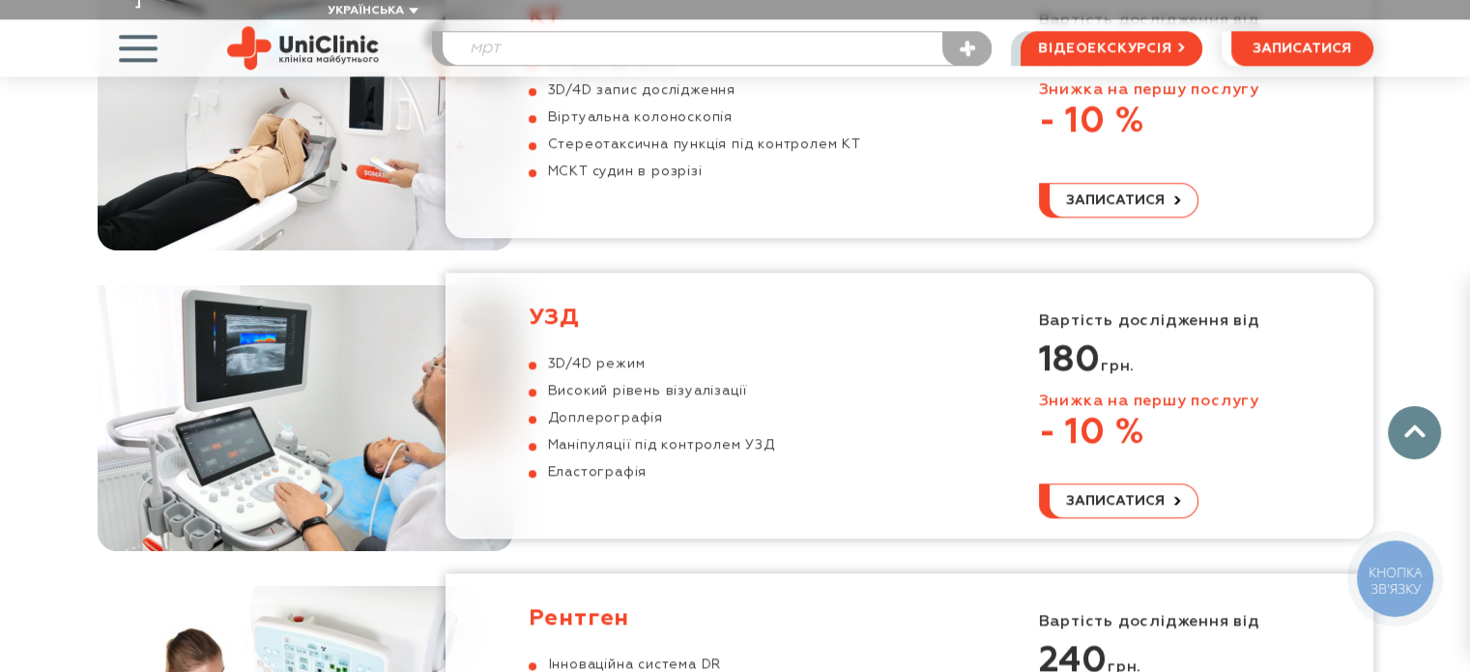
scroll to position [2045, 0]
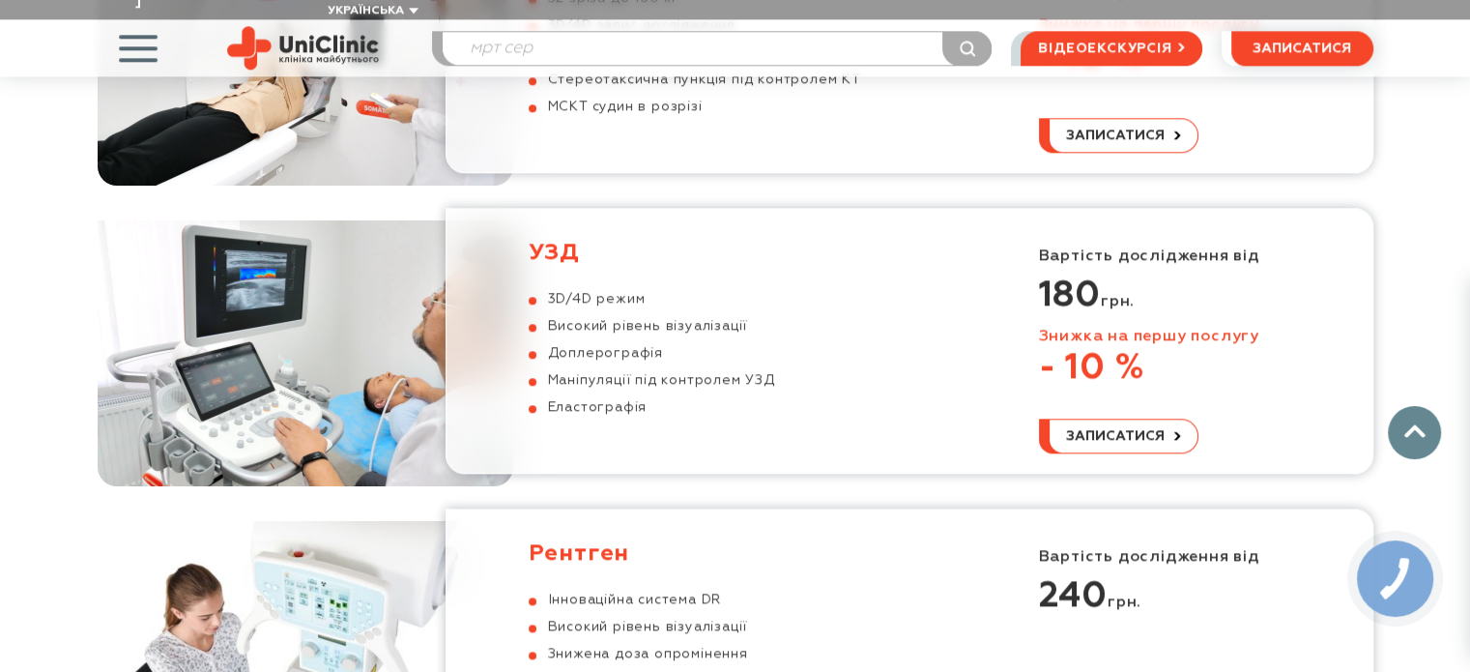
type input "мрт сер"
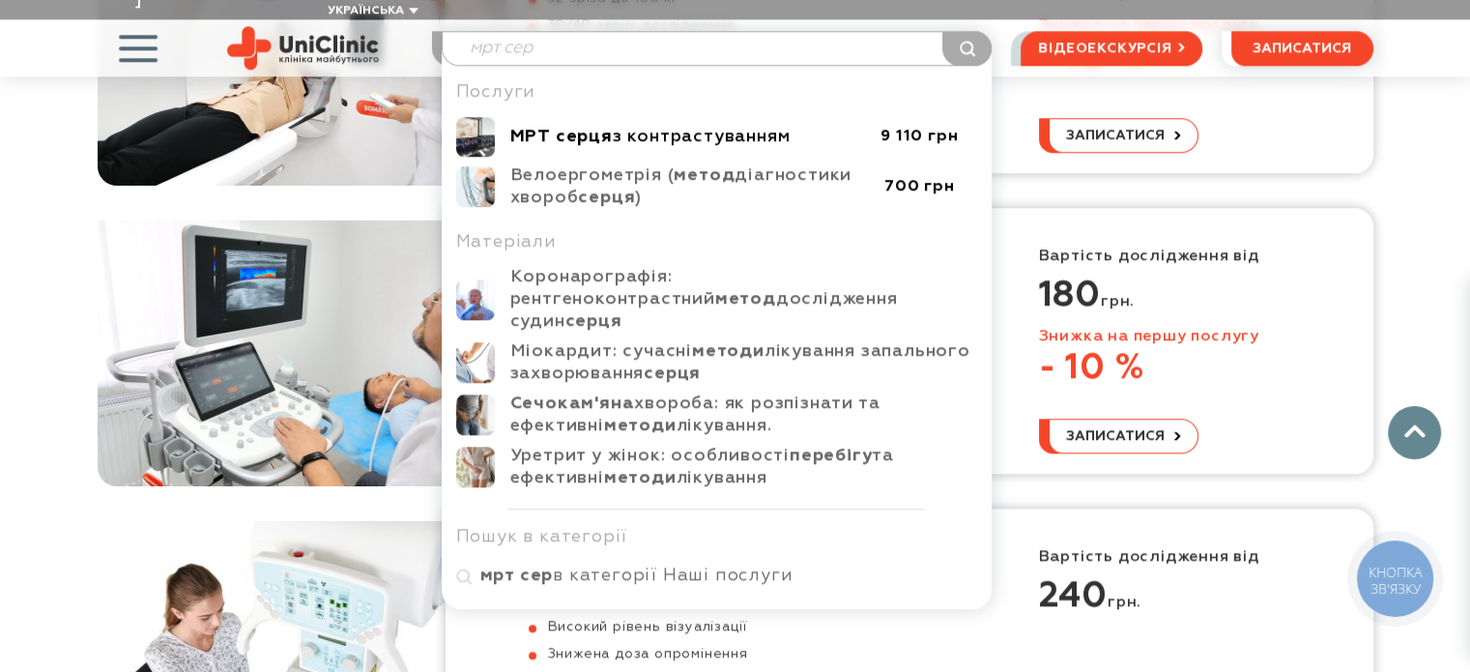
click at [615, 126] on div "МРТ серця з контрастуванням" at bounding box center [686, 137] width 352 height 22
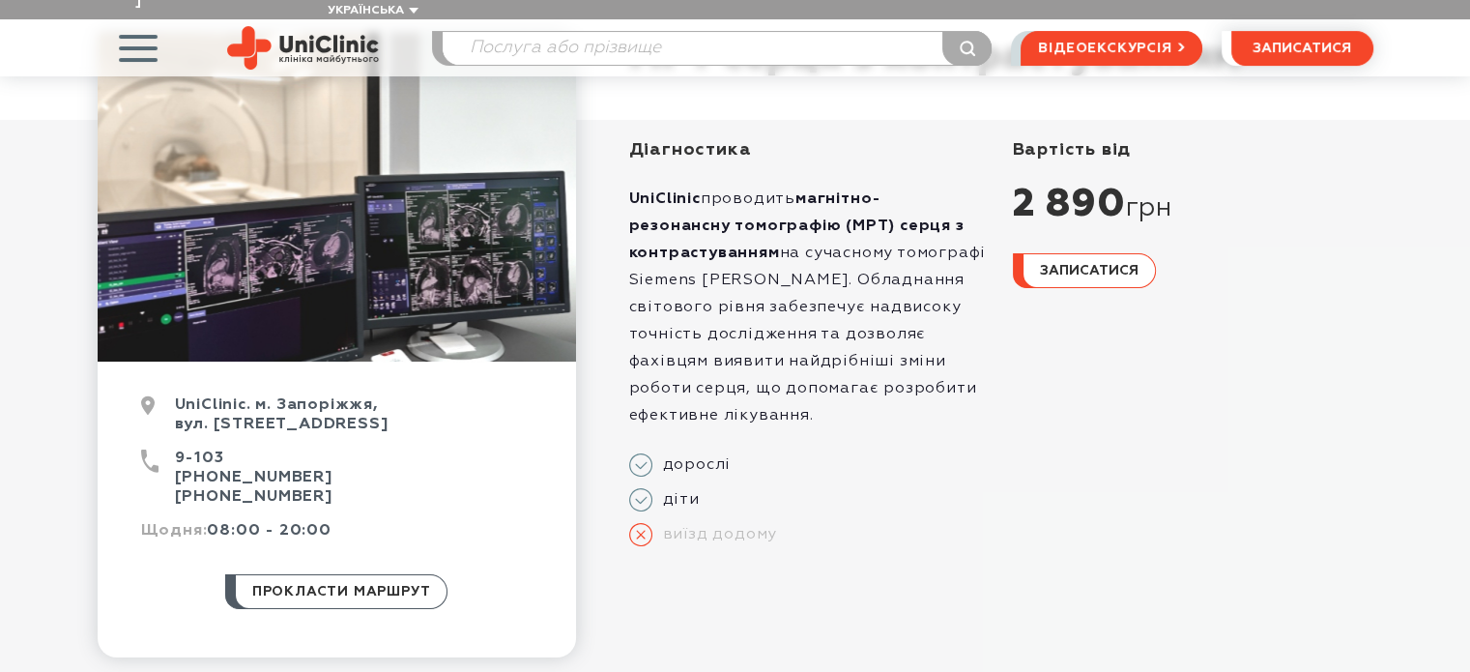
scroll to position [290, 0]
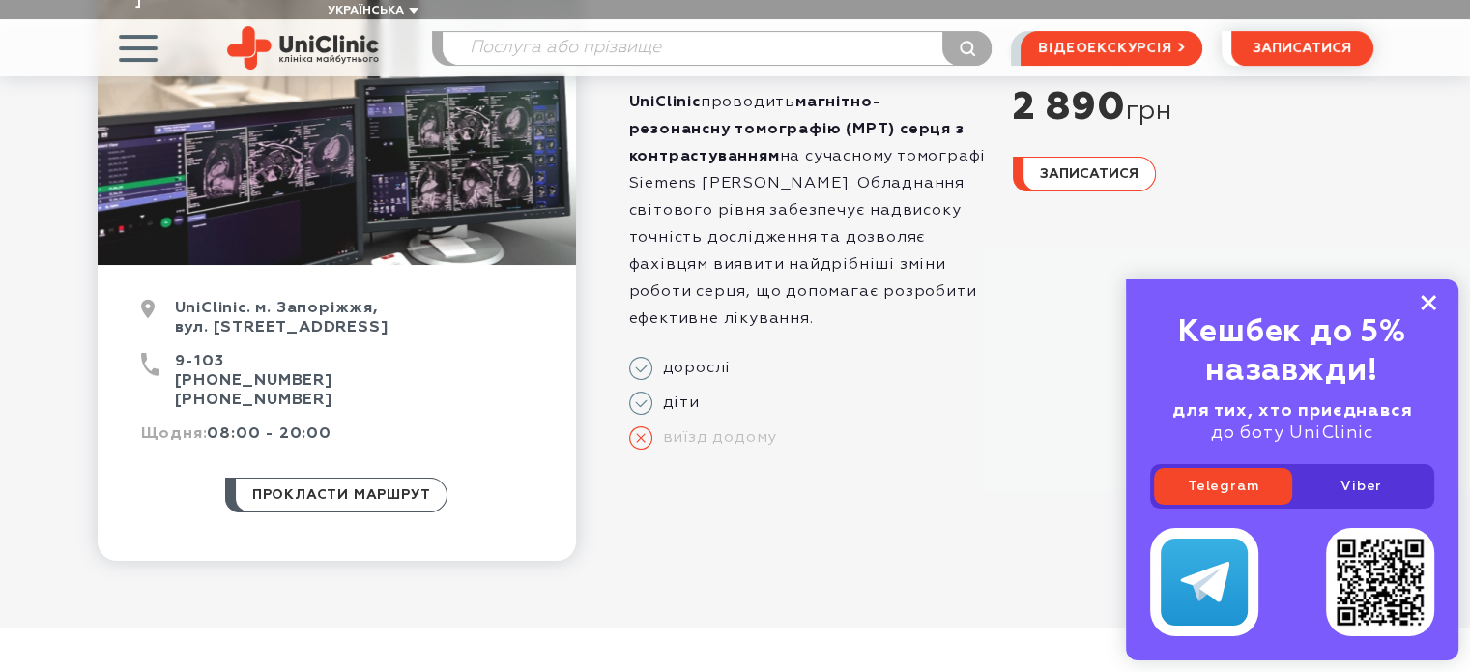
click at [1433, 301] on icon at bounding box center [1428, 303] width 15 height 16
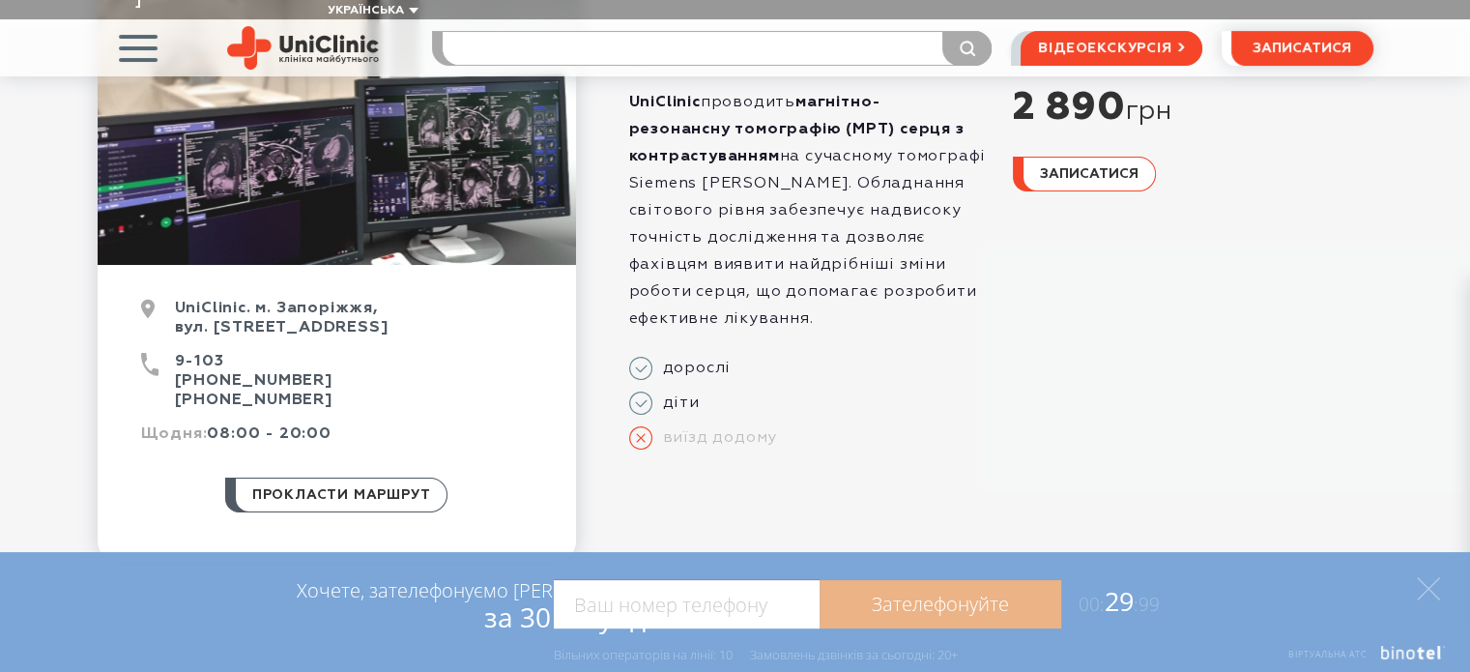
click at [534, 32] on input "search" at bounding box center [717, 48] width 549 height 33
